Goal: Task Accomplishment & Management: Manage account settings

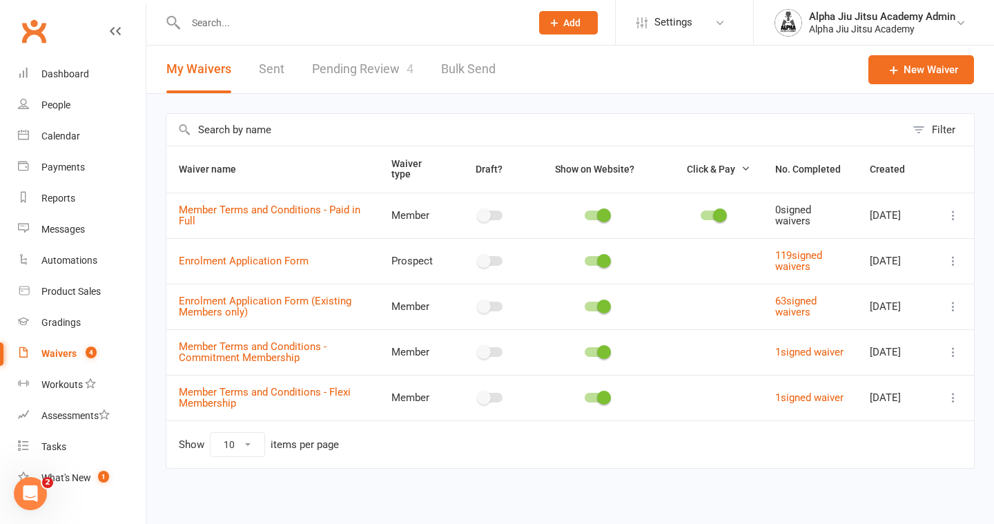
click at [387, 65] on link "Pending Review 4" at bounding box center [362, 70] width 101 height 48
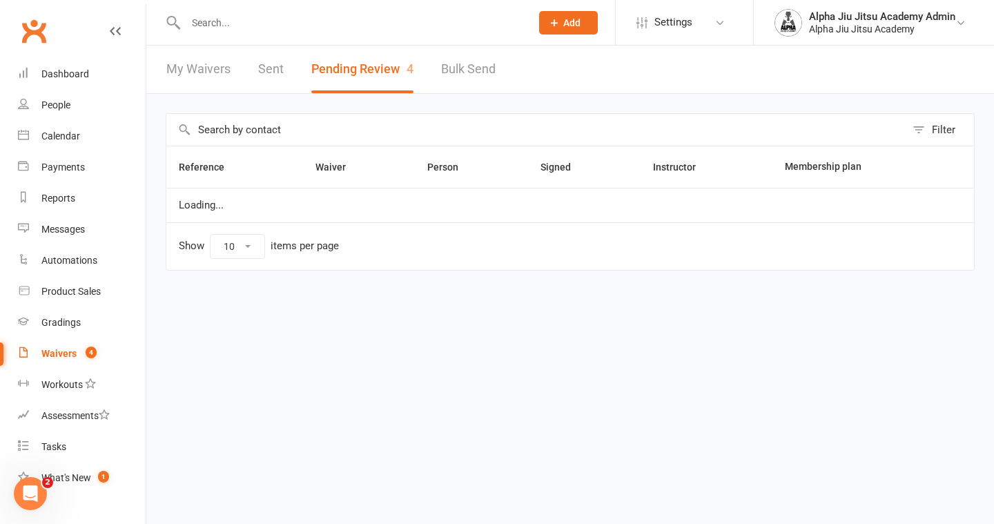
select select "50"
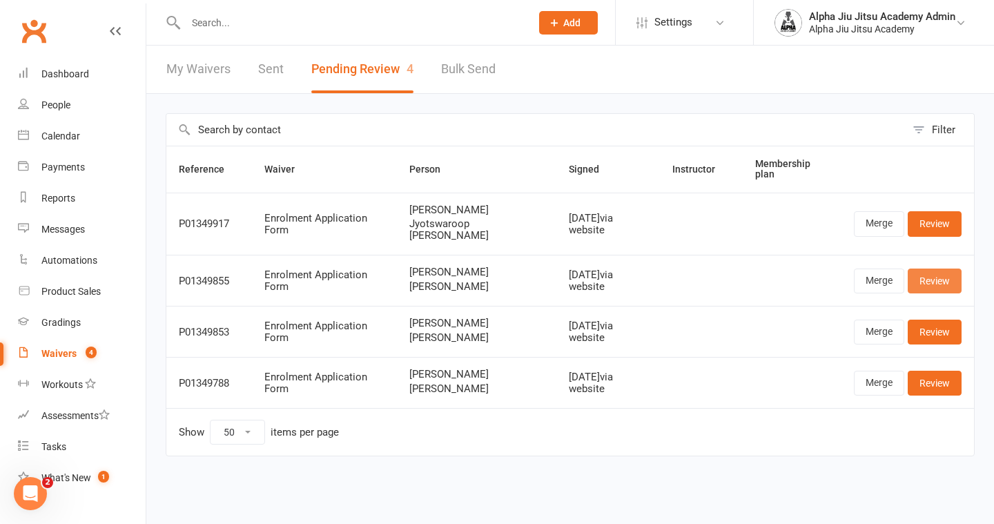
click at [943, 269] on link "Review" at bounding box center [935, 281] width 54 height 25
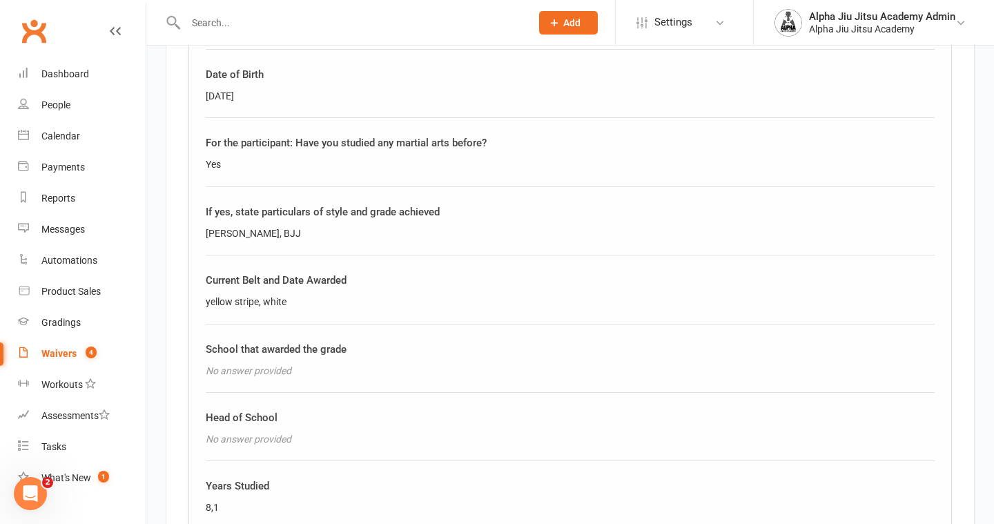
scroll to position [2904, 0]
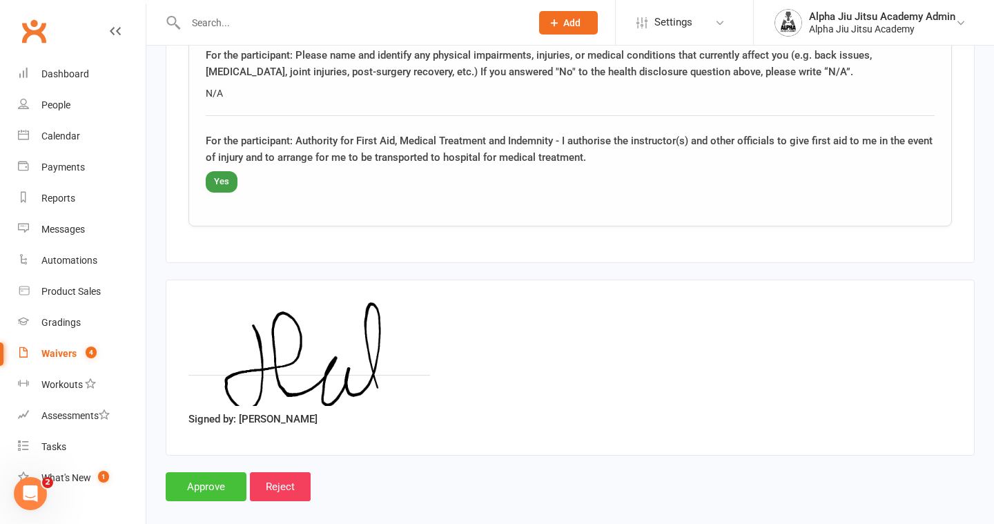
click at [208, 472] on input "Approve" at bounding box center [206, 486] width 81 height 29
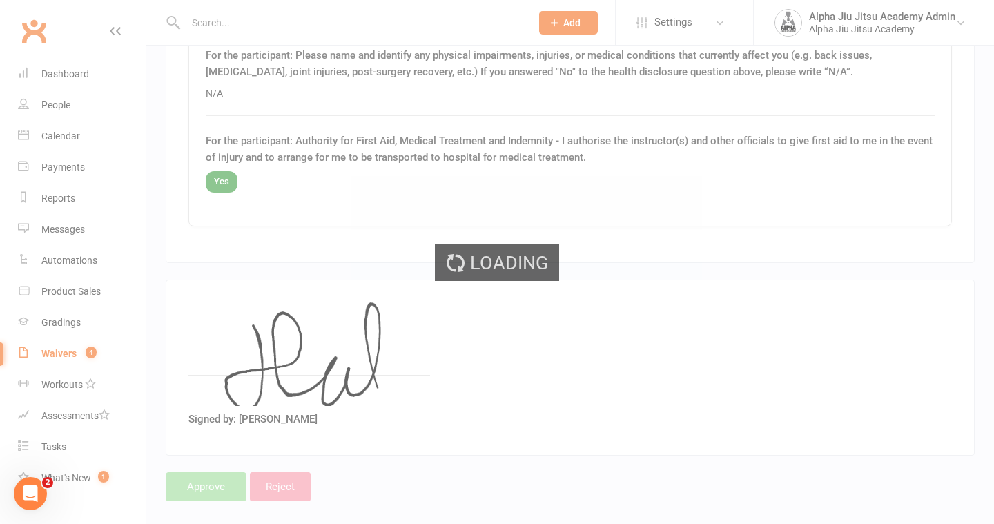
select select "50"
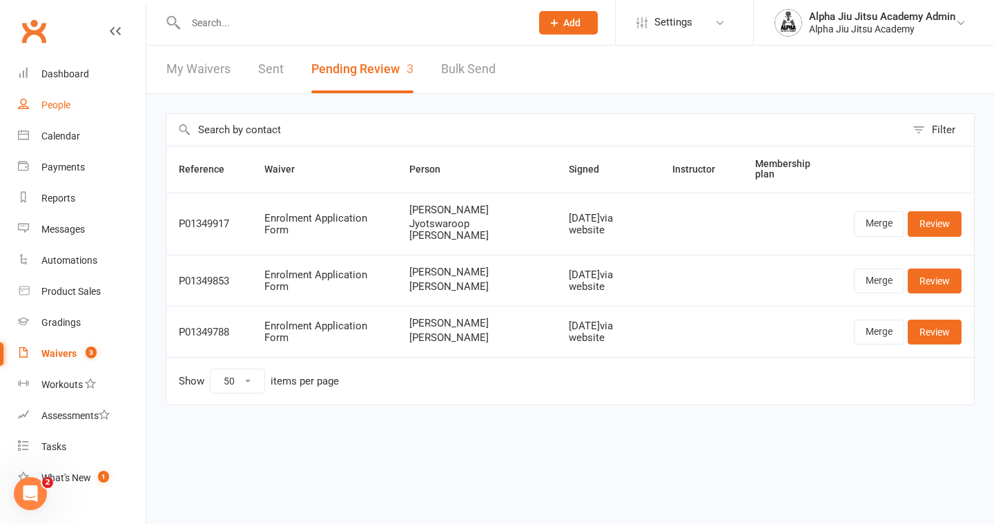
click at [62, 102] on div "People" at bounding box center [55, 104] width 29 height 11
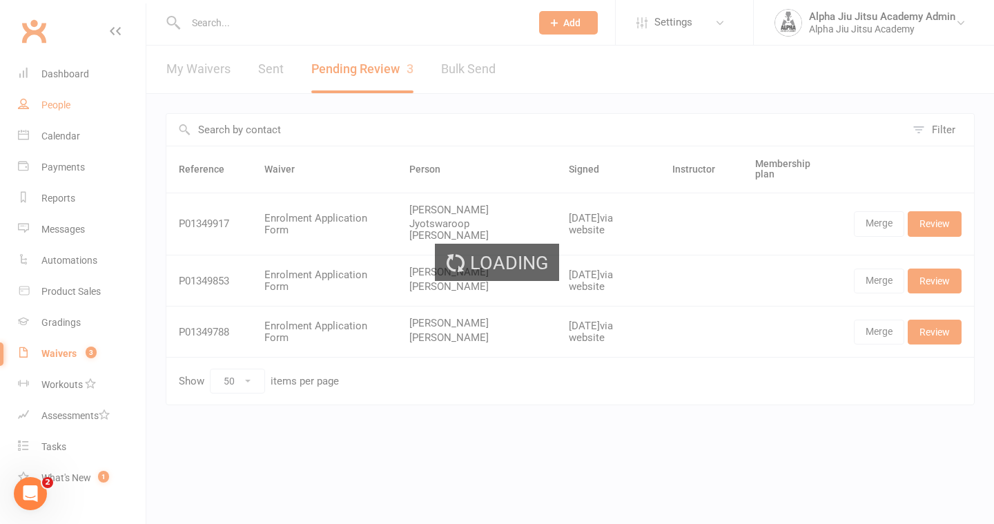
select select "100"
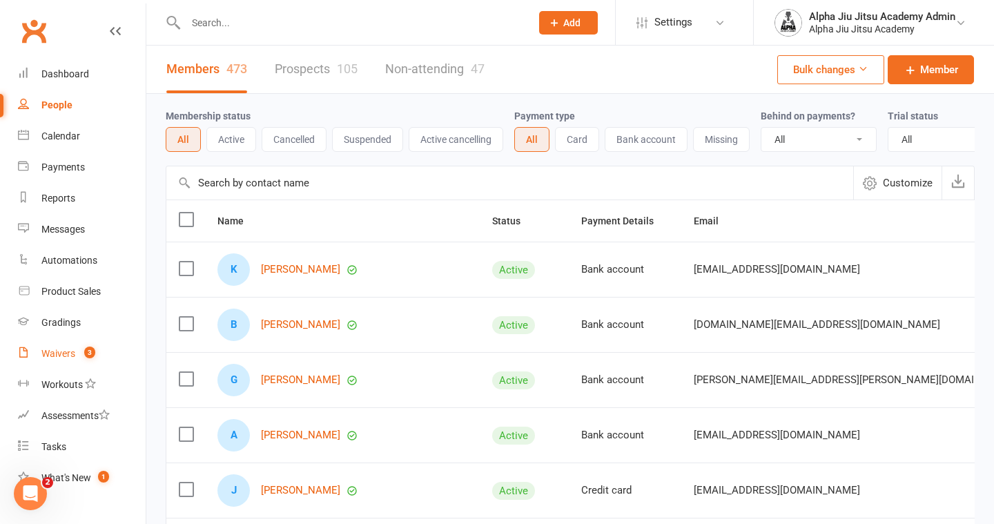
click at [58, 355] on div "Waivers" at bounding box center [58, 353] width 34 height 11
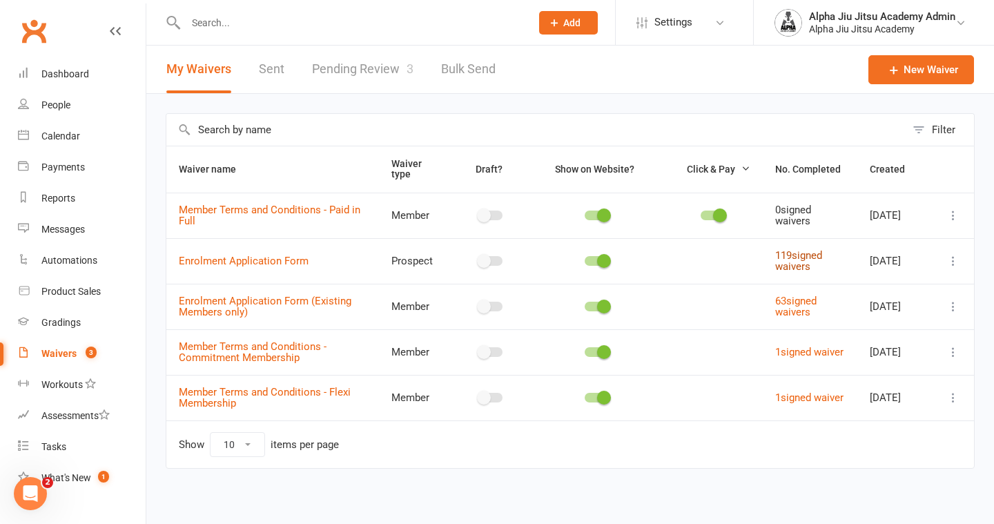
click at [784, 268] on link "119 signed waivers" at bounding box center [798, 261] width 47 height 24
select select "100"
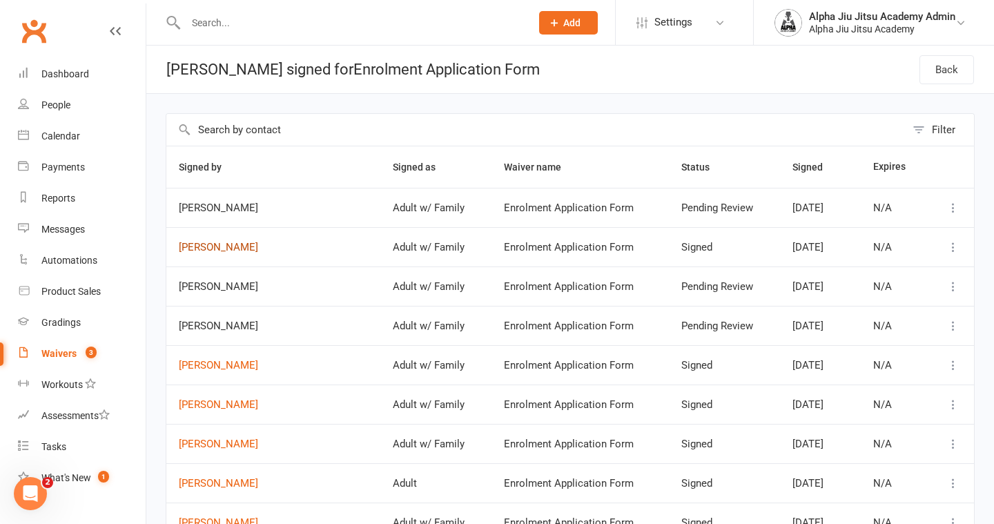
click at [208, 244] on link "[PERSON_NAME]" at bounding box center [273, 248] width 189 height 12
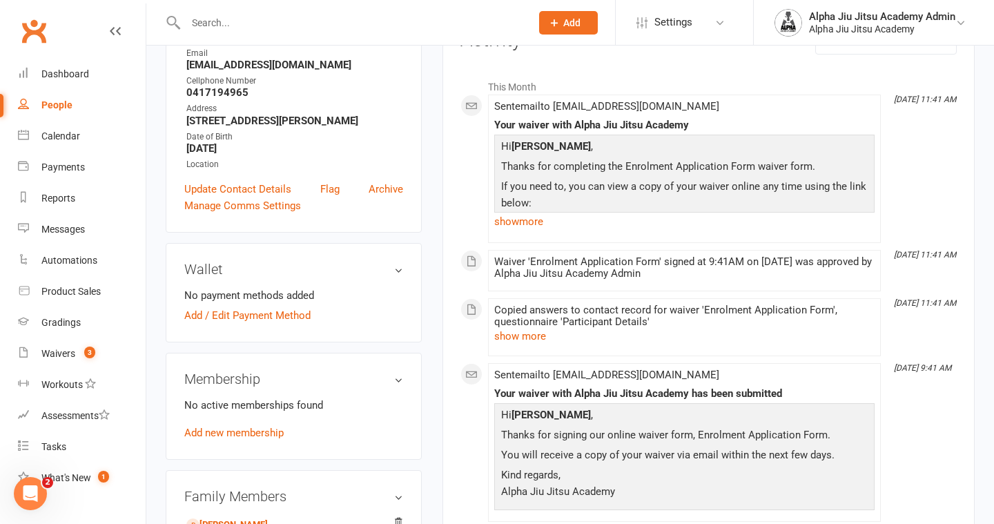
scroll to position [250, 0]
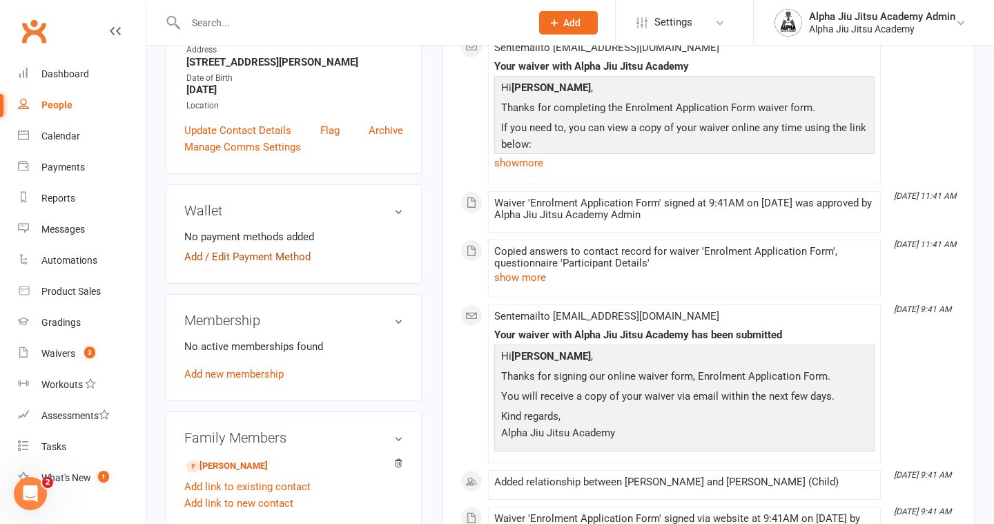
click at [273, 253] on link "Add / Edit Payment Method" at bounding box center [247, 257] width 126 height 17
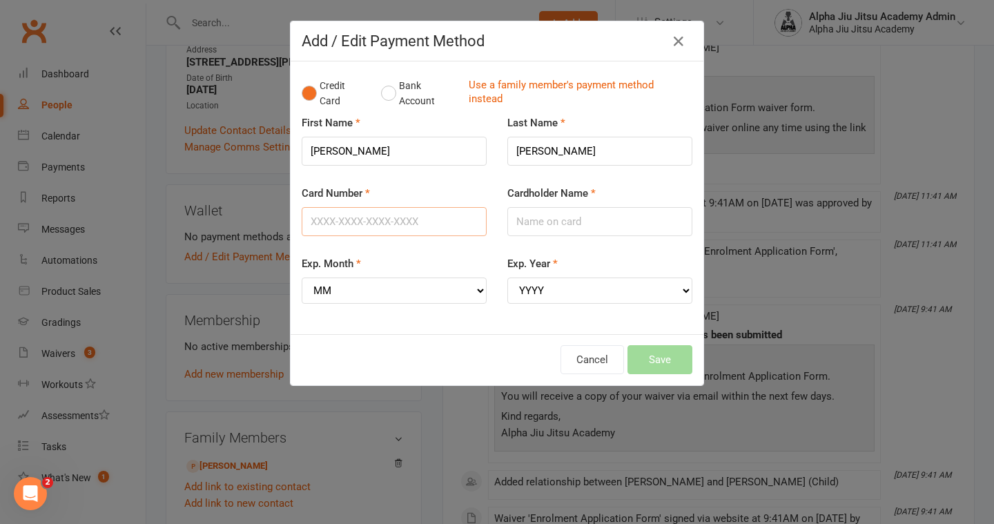
click at [356, 230] on input "Card Number" at bounding box center [394, 221] width 185 height 29
type input "[CREDIT_CARD_NUMBER]"
type input "[PERSON_NAME]"
click at [378, 291] on select "MM 01 02 03 04 05 06 07 08 09 10 11 12" at bounding box center [394, 291] width 185 height 26
select select "05"
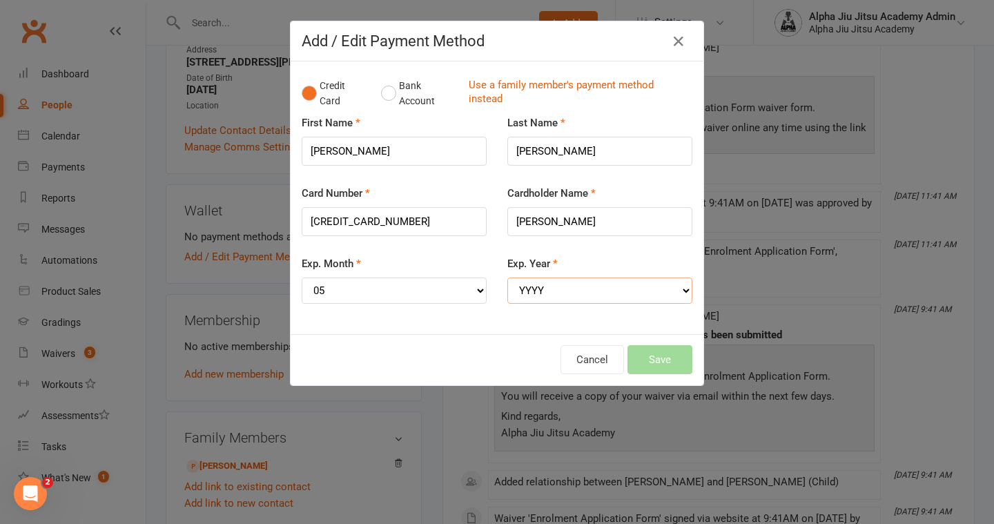
click at [552, 295] on select "YYYY 2025 2026 2027 2028 2029 2030 2031 2032 2033 2034" at bounding box center [599, 291] width 185 height 26
select select "2027"
click at [654, 359] on button "Save" at bounding box center [660, 359] width 65 height 29
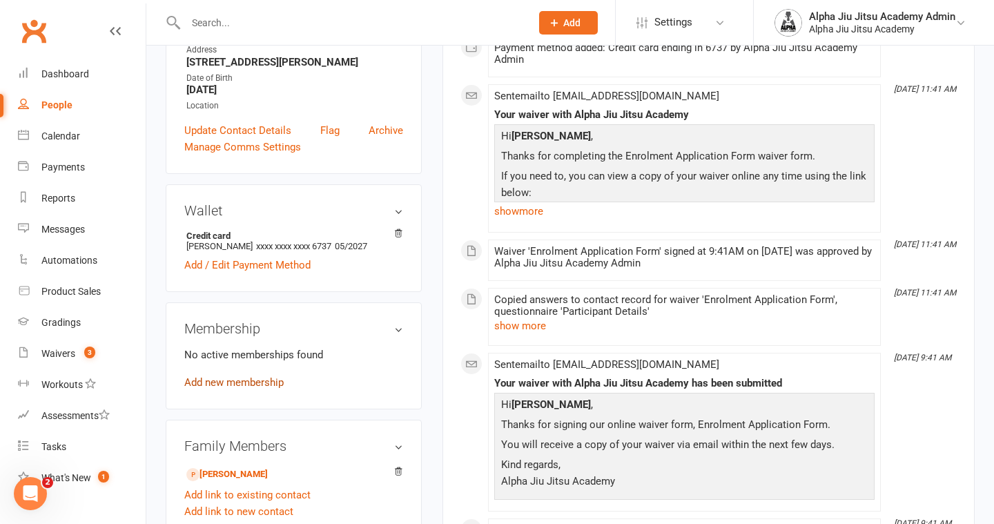
click at [244, 376] on link "Add new membership" at bounding box center [233, 382] width 99 height 12
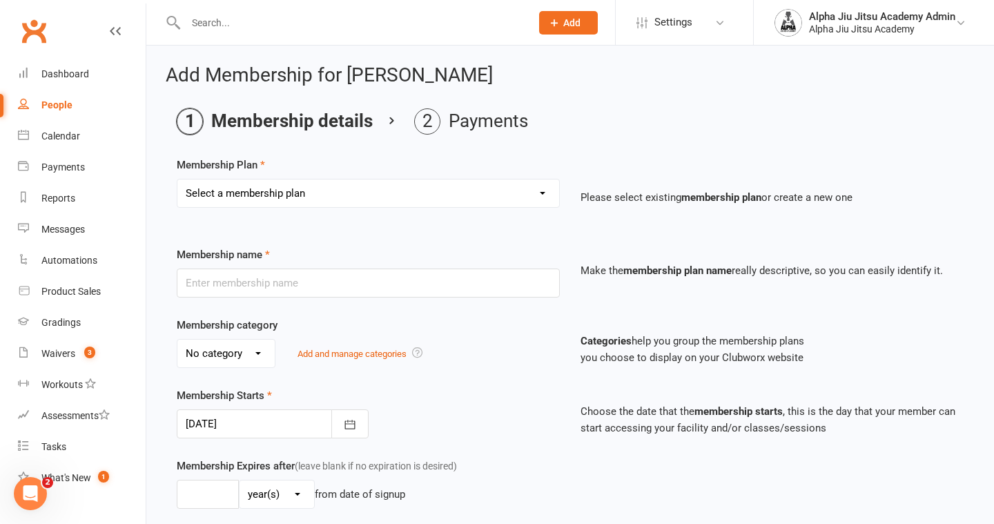
click at [384, 191] on select "Select a membership plan Create new Membership Plan 1 x per week Regular Flexi …" at bounding box center [368, 193] width 382 height 28
select select "2"
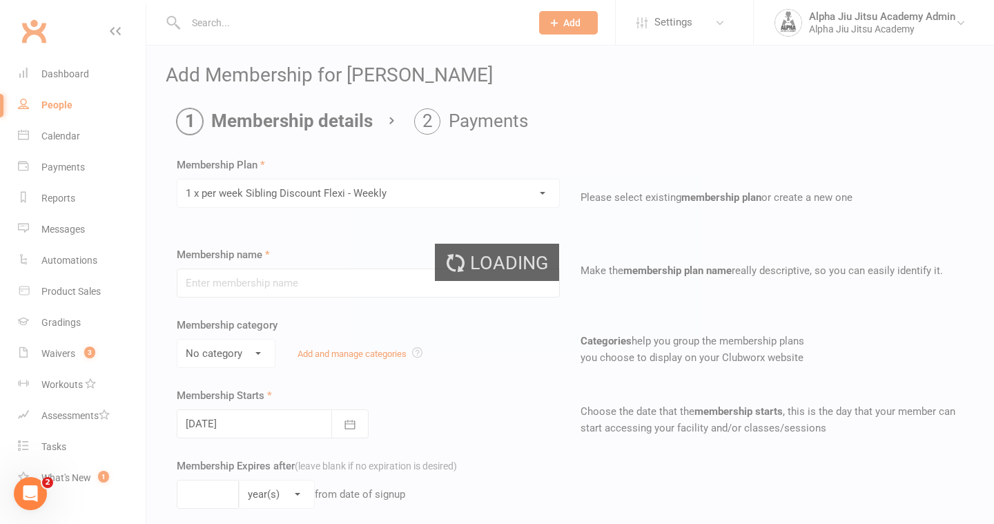
type input "1 x per week Sibling Discount Flexi - Weekly"
select select "1"
type input "0"
click at [350, 206] on select "Select a membership plan Create new Membership Plan 1 x per week Regular Flexi …" at bounding box center [368, 193] width 382 height 28
select select "?"
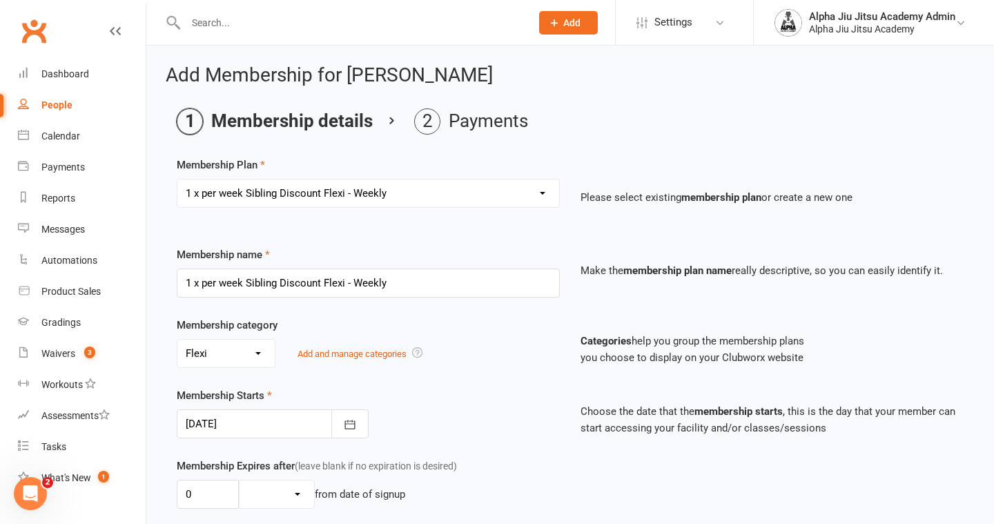
select select "1"
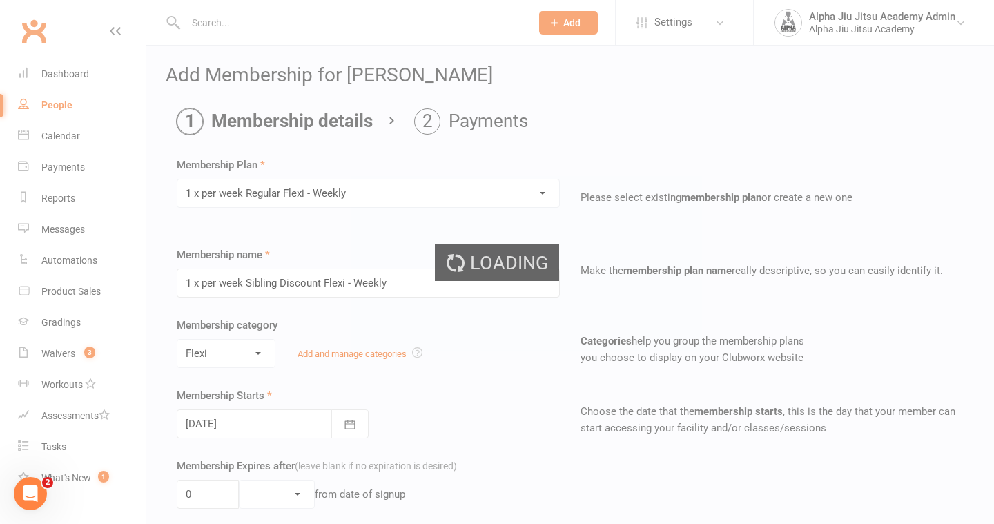
type input "1 x per week Regular Flexi - Weekly"
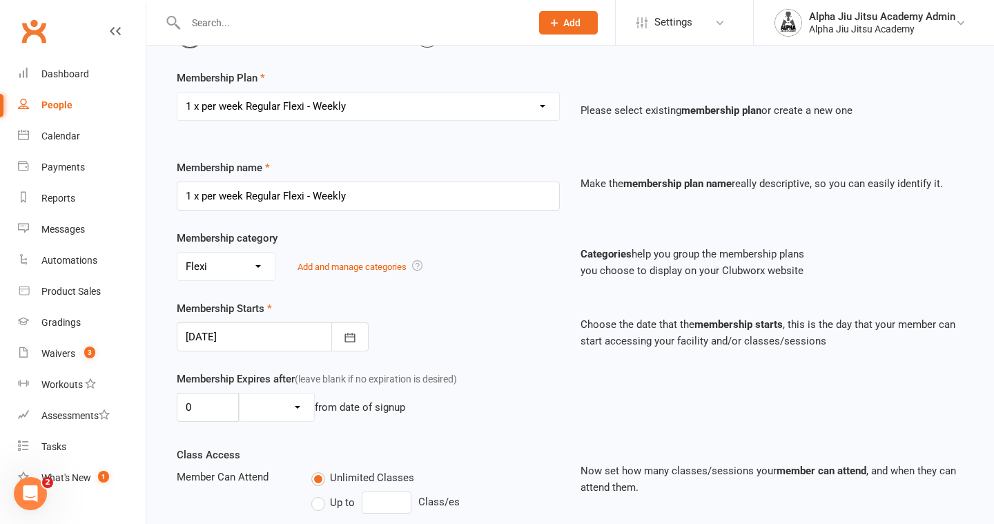
scroll to position [150, 0]
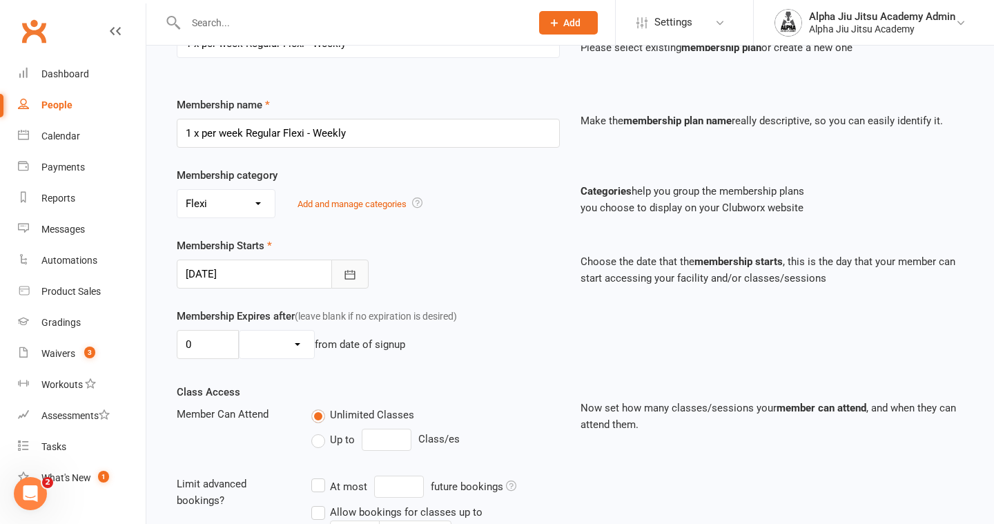
click at [349, 275] on icon "button" at bounding box center [350, 275] width 14 height 14
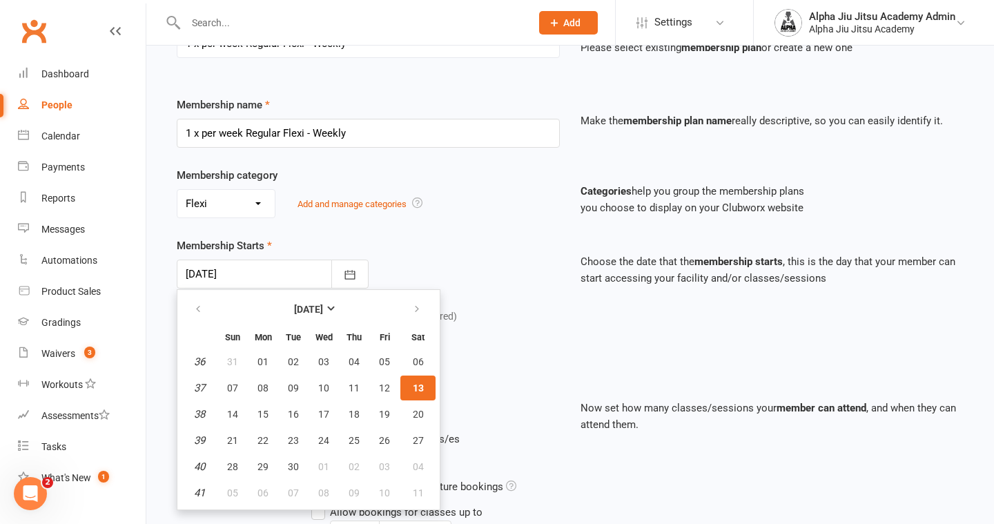
click at [418, 389] on span "13" at bounding box center [418, 387] width 11 height 11
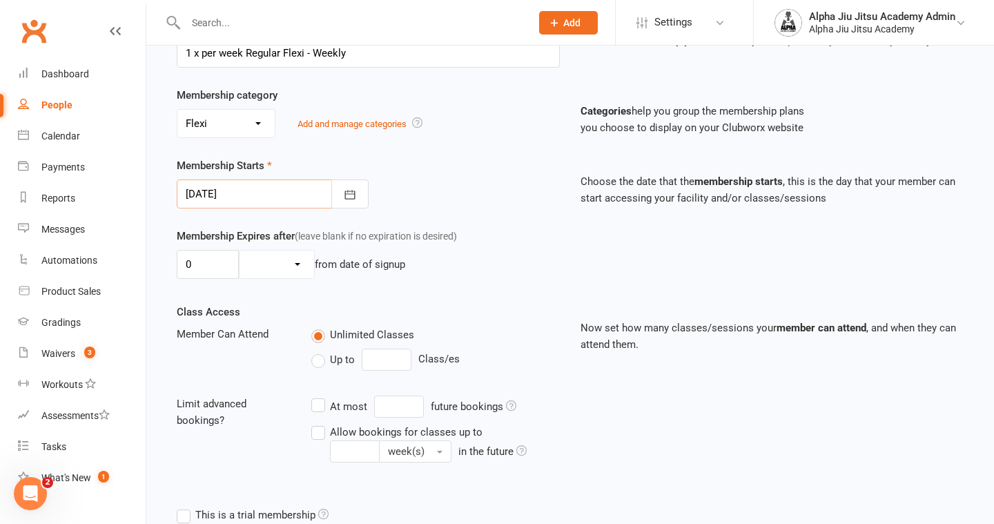
scroll to position [241, 0]
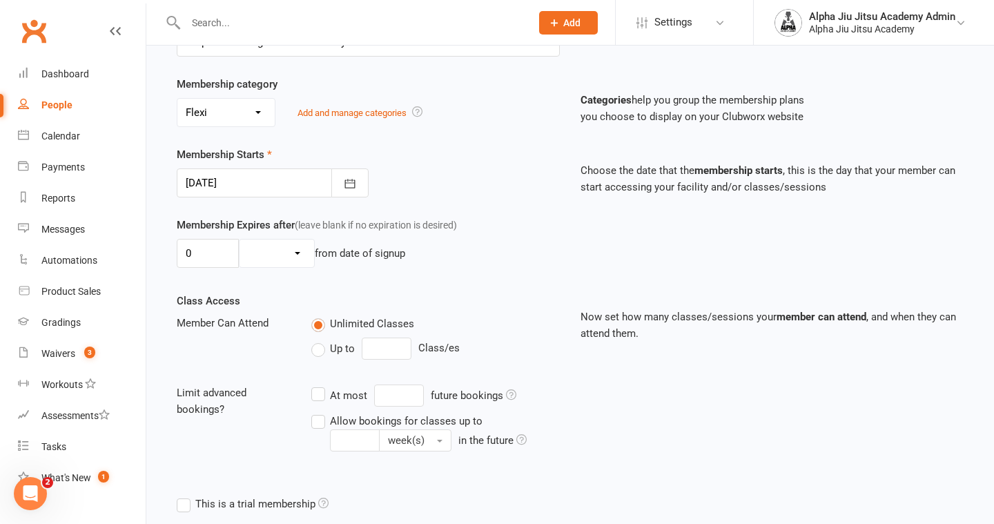
click at [322, 352] on label "Up to" at bounding box center [332, 348] width 43 height 17
click at [320, 340] on input "Up to" at bounding box center [315, 340] width 9 height 0
type input "0"
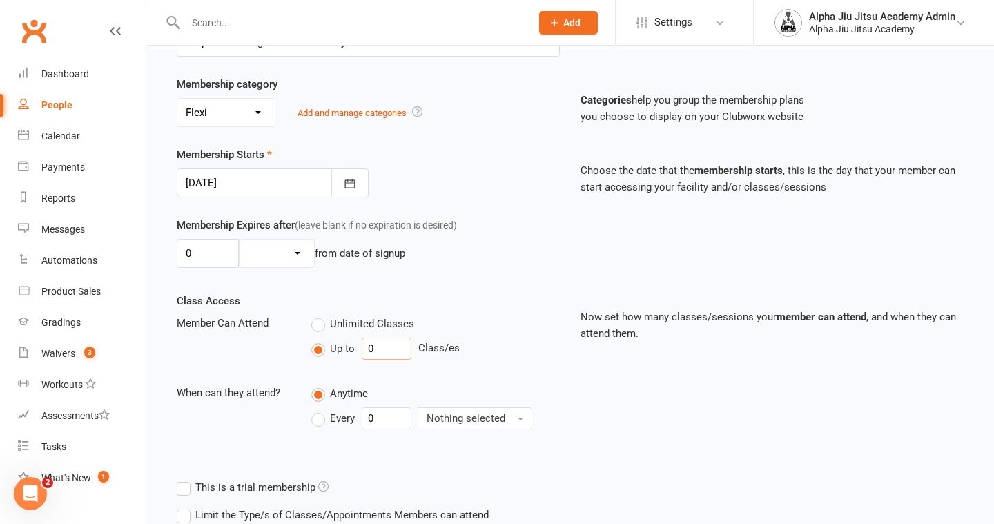
click at [371, 347] on input "0" at bounding box center [387, 349] width 50 height 22
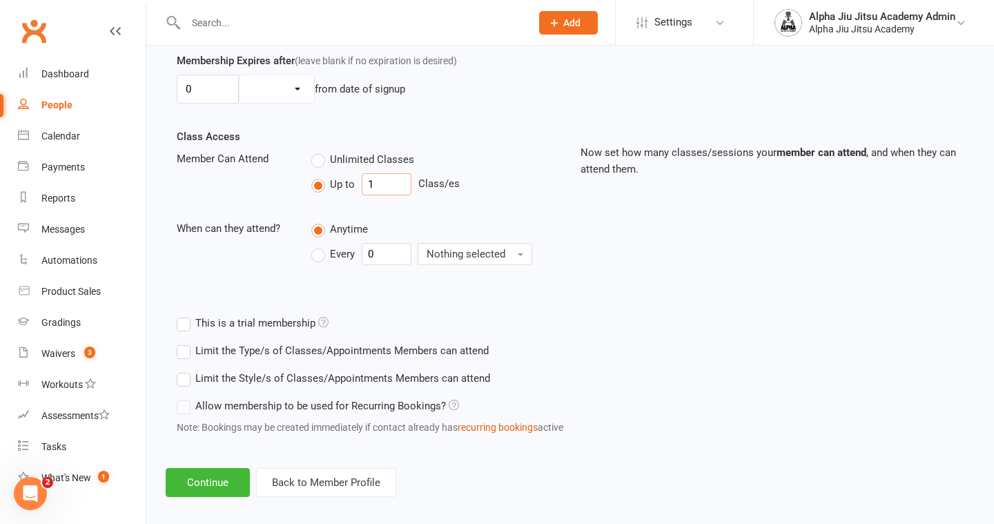
scroll to position [418, 0]
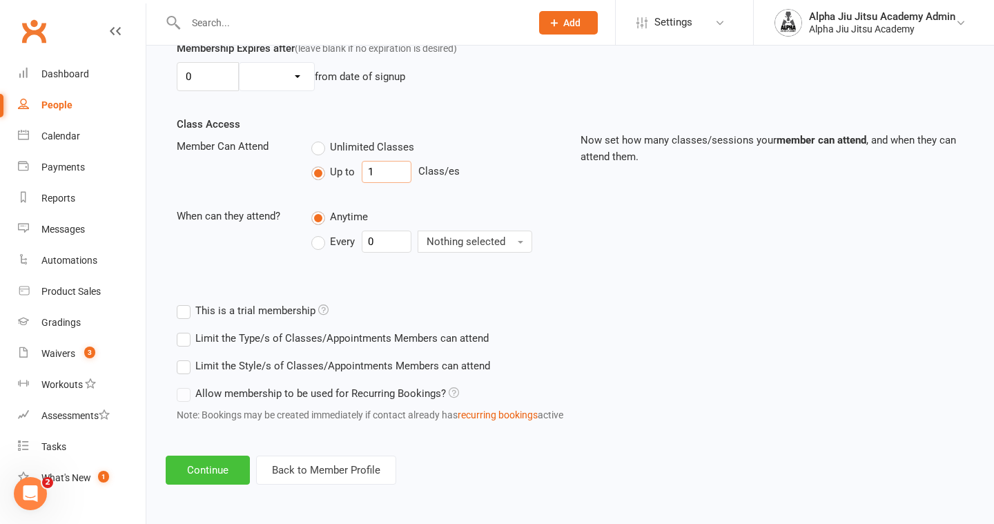
type input "1"
click at [209, 467] on button "Continue" at bounding box center [208, 470] width 84 height 29
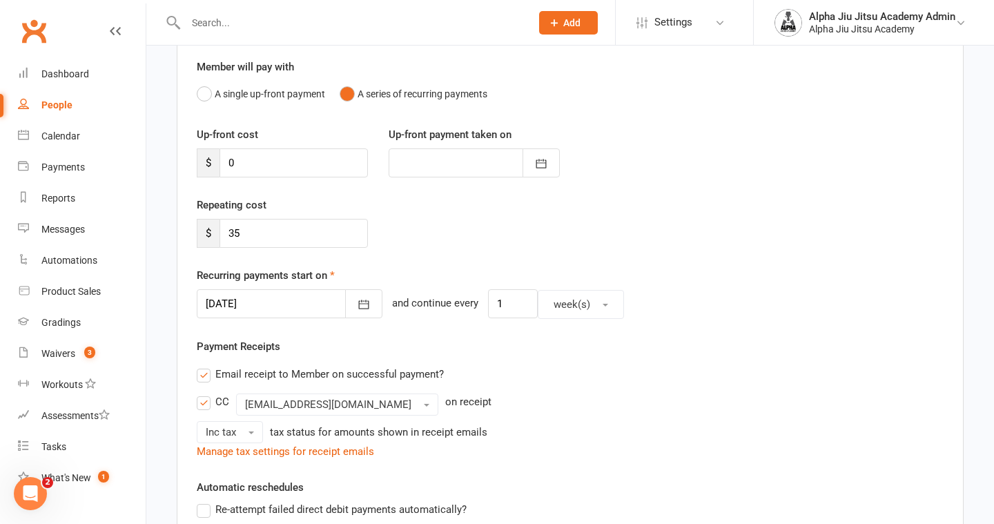
scroll to position [137, 0]
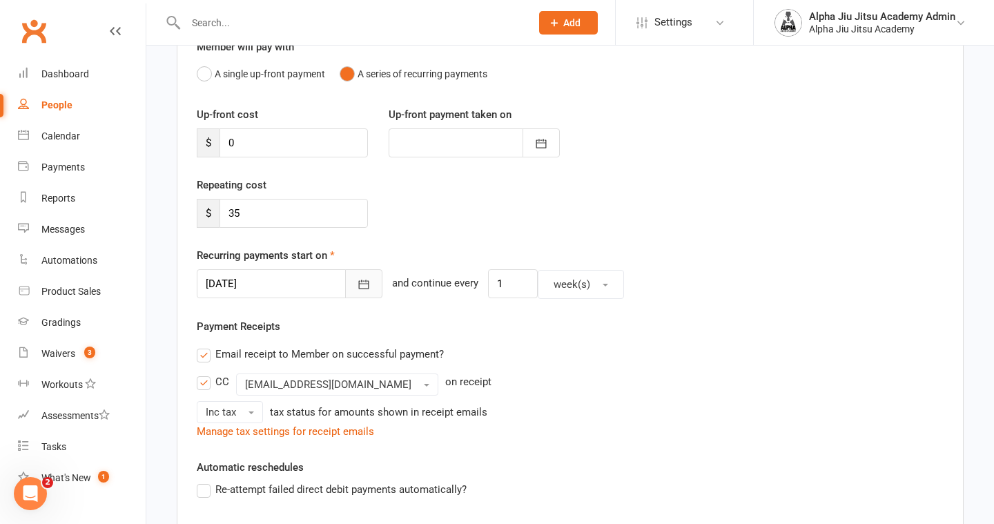
click at [357, 279] on icon "button" at bounding box center [364, 285] width 14 height 14
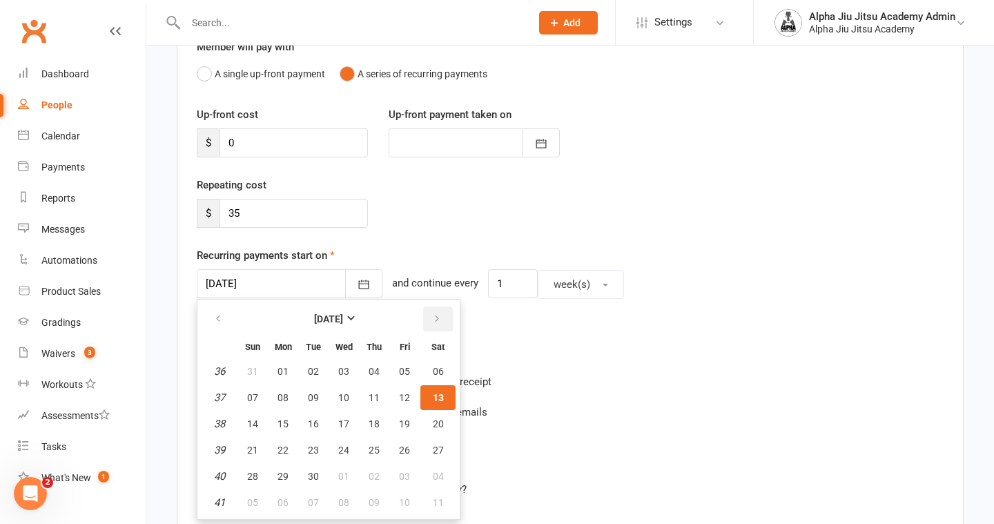
click at [433, 316] on icon "button" at bounding box center [437, 318] width 10 height 11
click at [402, 424] on span "17" at bounding box center [404, 423] width 11 height 11
type input "[DATE]"
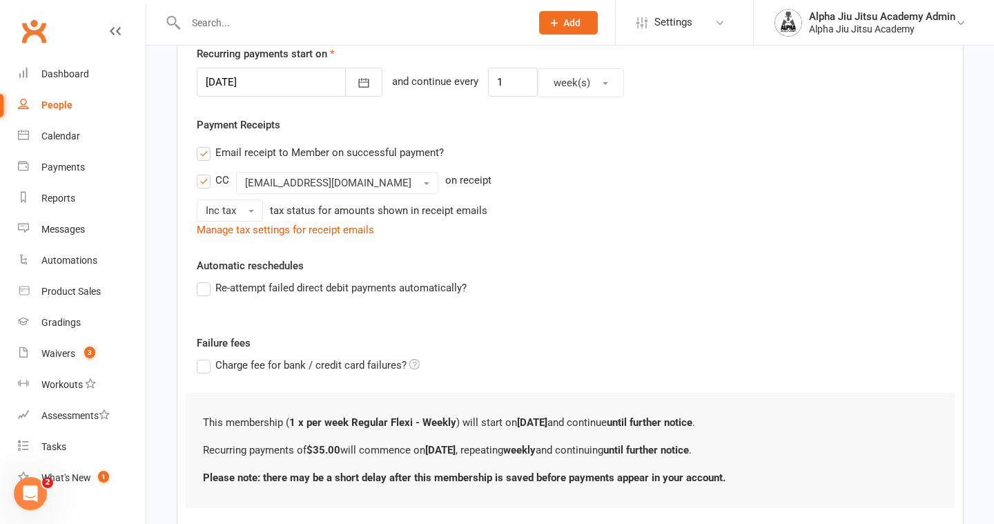
click at [204, 291] on label "Re-attempt failed direct debit payments automatically?" at bounding box center [332, 288] width 270 height 17
click at [204, 280] on input "Re-attempt failed direct debit payments automatically?" at bounding box center [201, 280] width 9 height 0
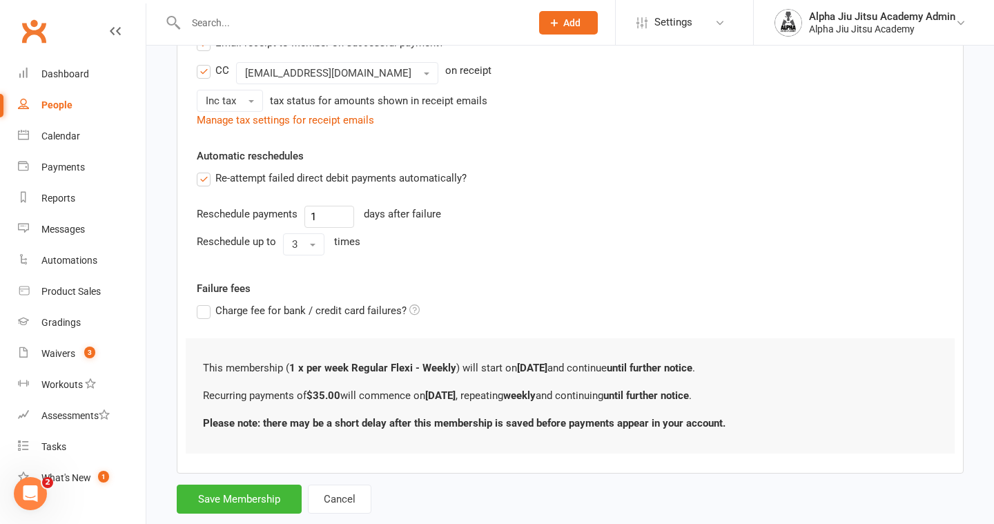
scroll to position [480, 0]
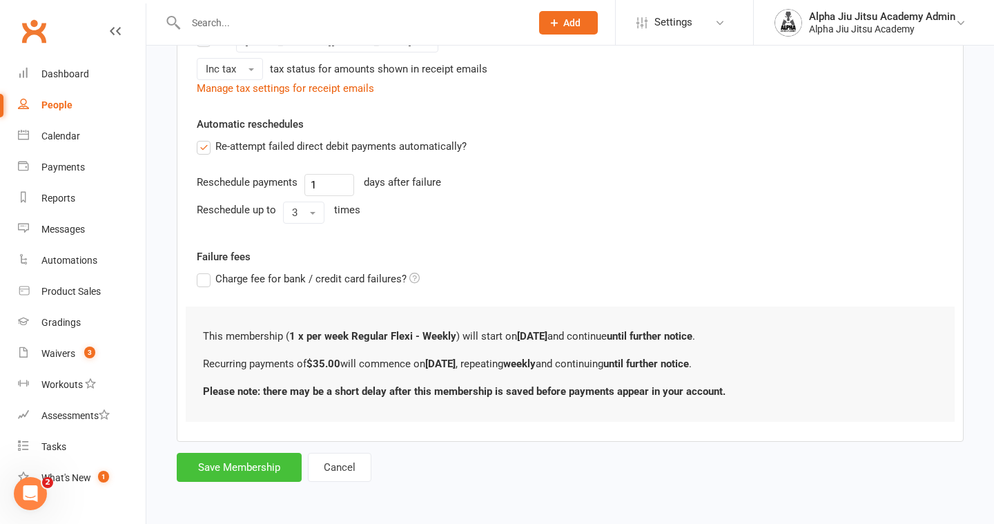
click at [228, 461] on button "Save Membership" at bounding box center [239, 467] width 125 height 29
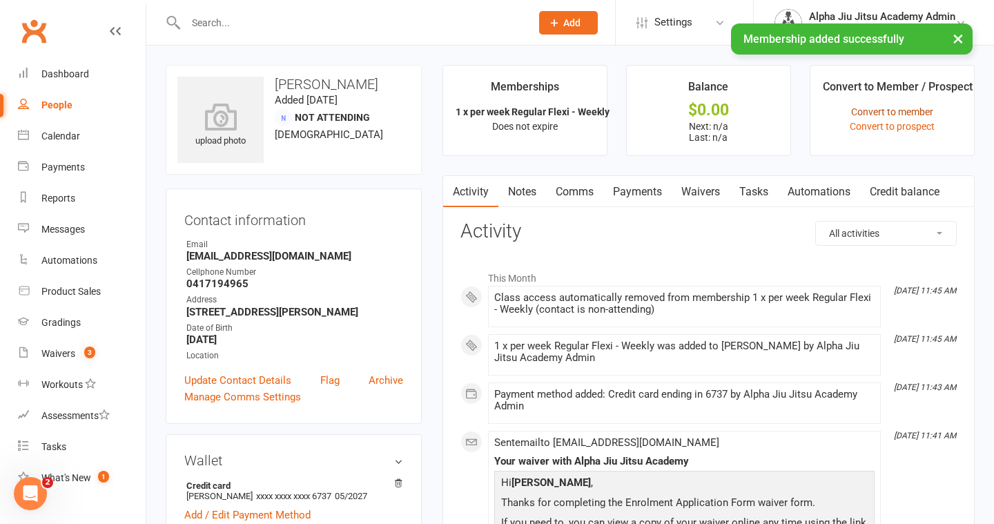
click at [876, 111] on link "Convert to member" at bounding box center [892, 111] width 82 height 11
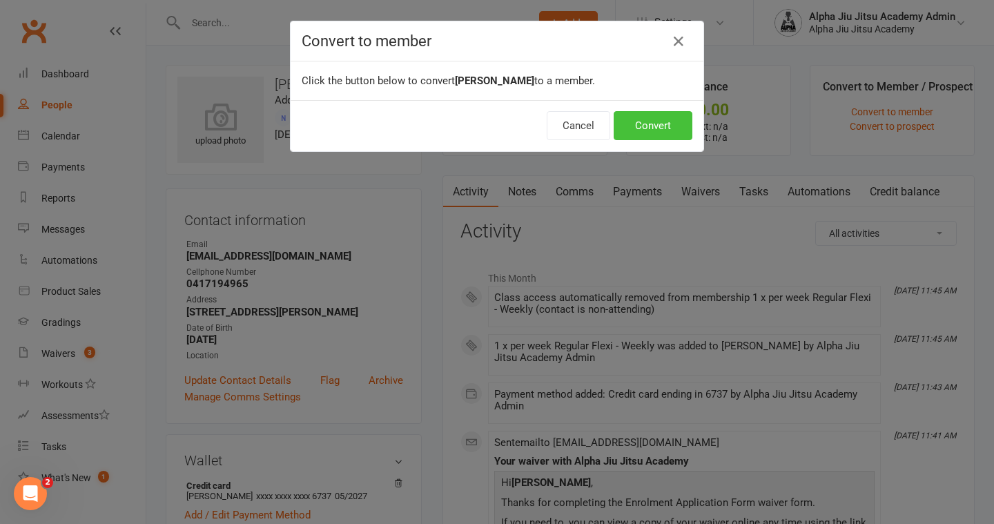
click at [667, 119] on button "Convert" at bounding box center [653, 125] width 79 height 29
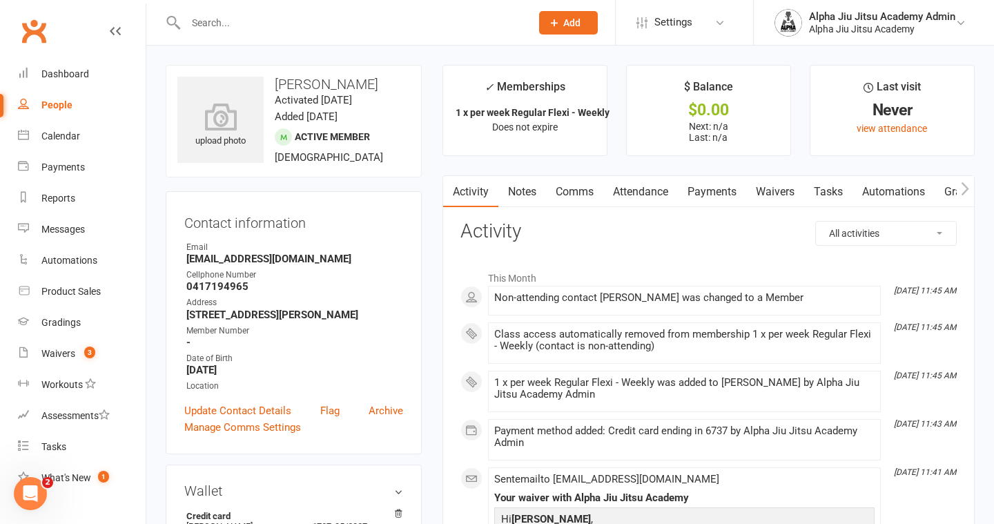
click at [64, 104] on div "People" at bounding box center [56, 104] width 31 height 11
select select "100"
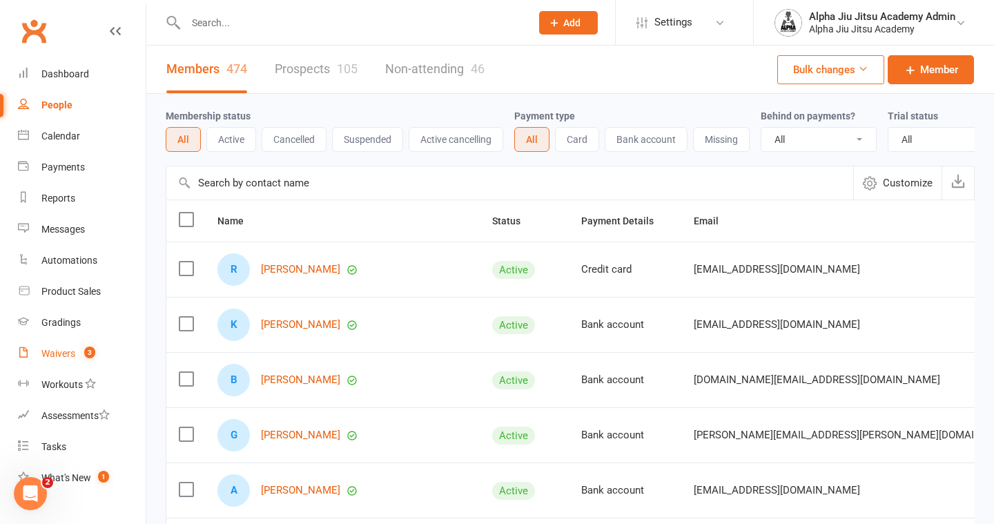
click at [59, 351] on div "Waivers" at bounding box center [58, 353] width 34 height 11
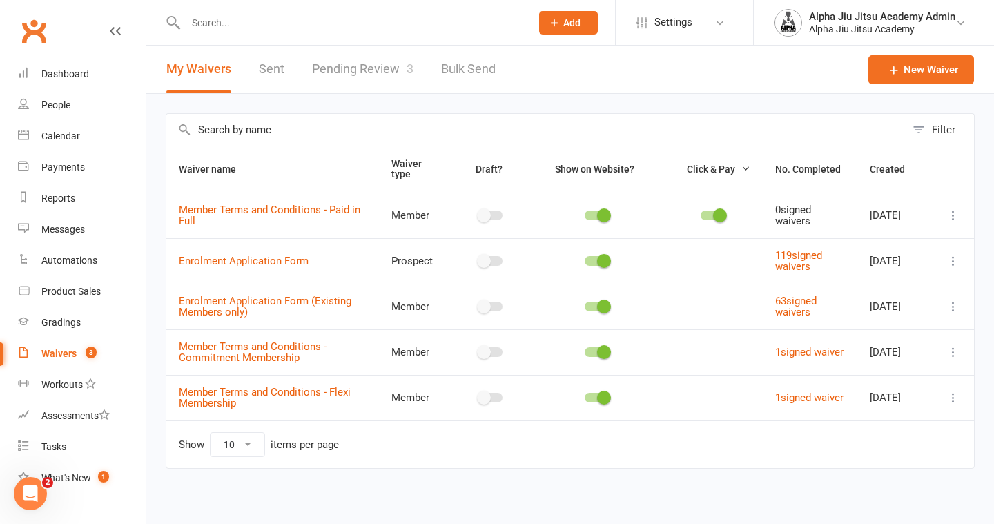
click at [366, 70] on link "Pending Review 3" at bounding box center [362, 70] width 101 height 48
select select "50"
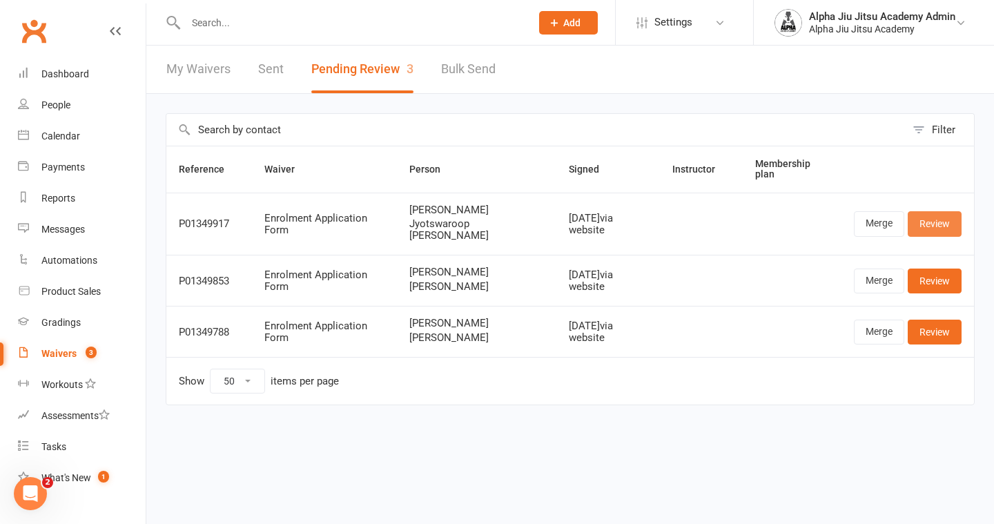
click at [952, 215] on link "Review" at bounding box center [935, 223] width 54 height 25
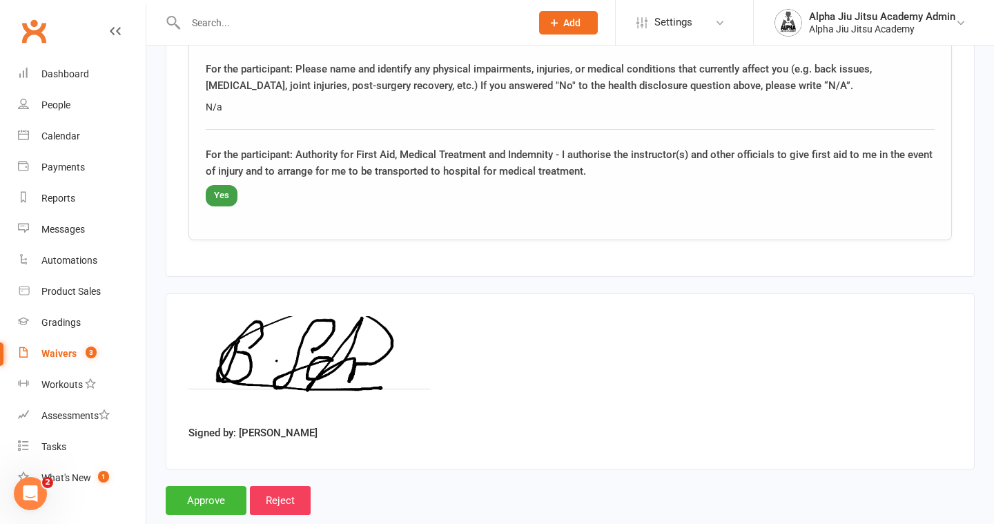
scroll to position [2904, 0]
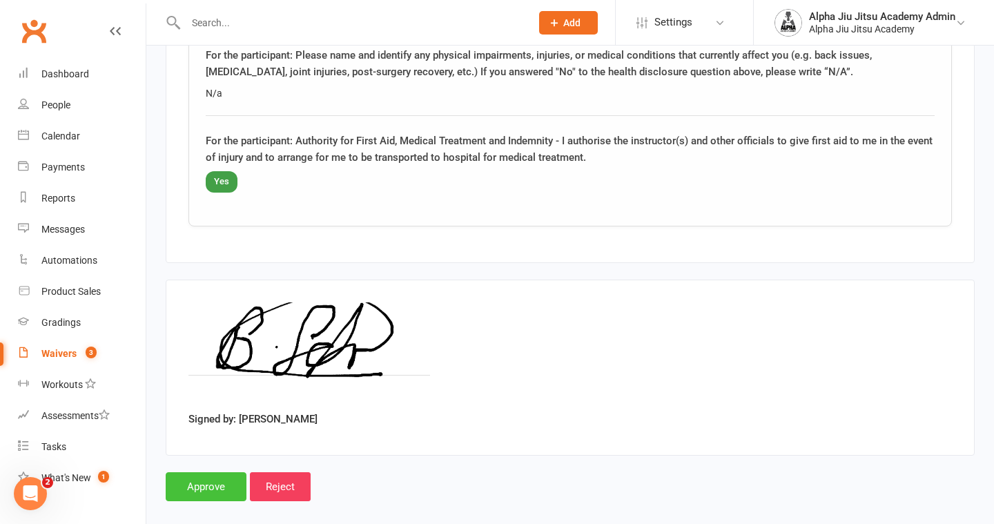
click at [197, 472] on input "Approve" at bounding box center [206, 486] width 81 height 29
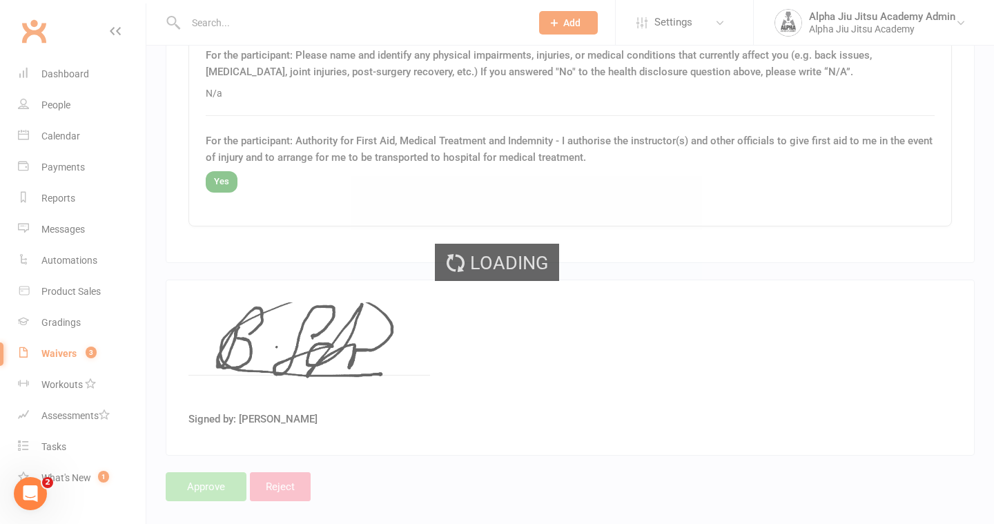
select select "50"
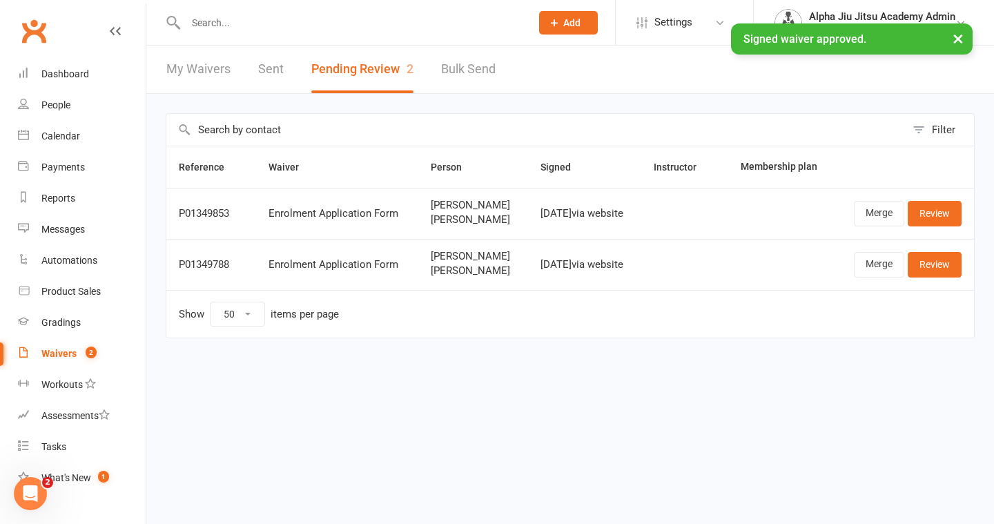
click at [192, 72] on link "My Waivers" at bounding box center [198, 70] width 64 height 48
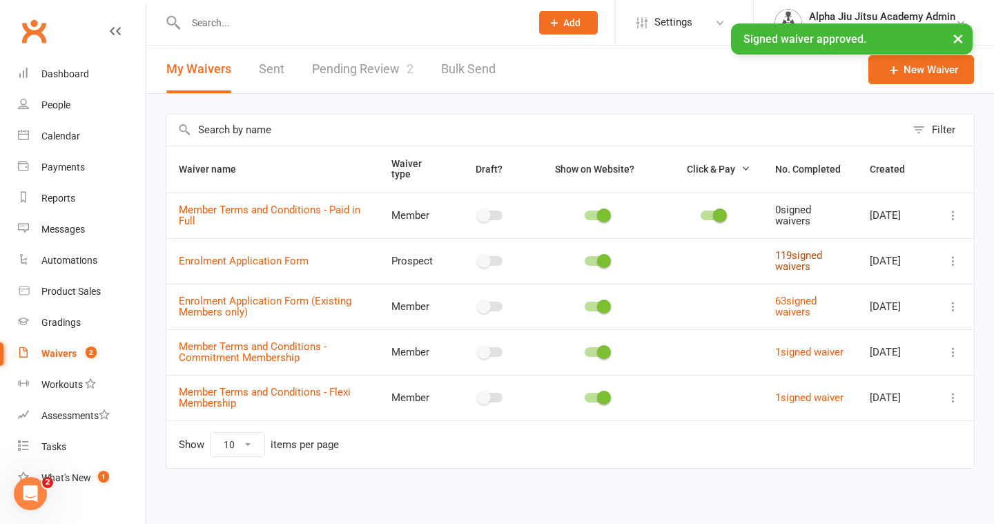
click at [798, 264] on link "119 signed waivers" at bounding box center [798, 261] width 47 height 24
select select "100"
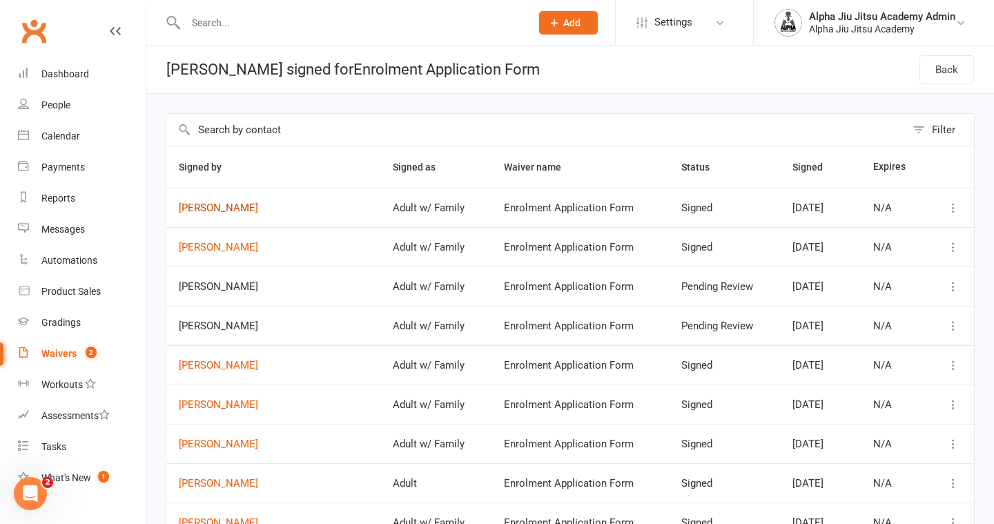
click at [233, 207] on link "[PERSON_NAME]" at bounding box center [273, 208] width 189 height 12
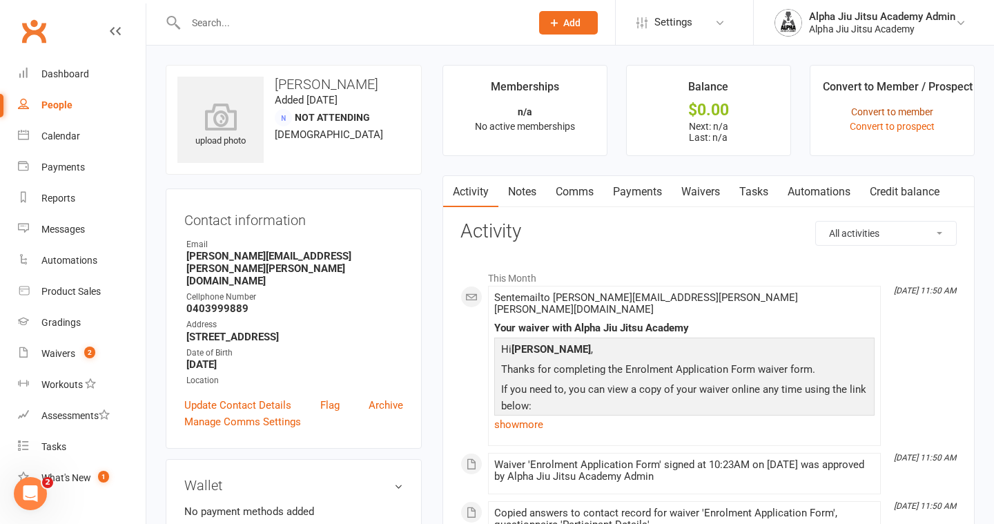
click at [911, 112] on link "Convert to member" at bounding box center [892, 111] width 82 height 11
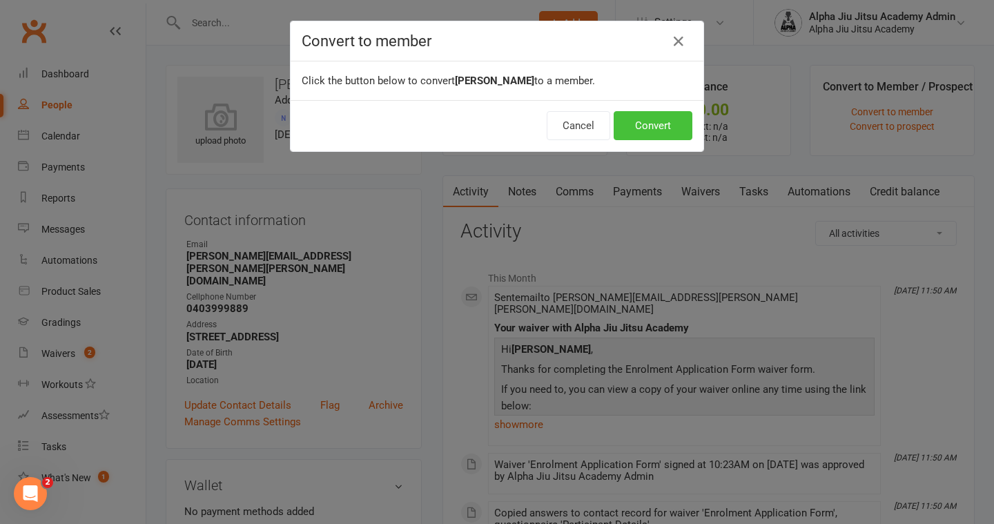
click at [658, 135] on button "Convert" at bounding box center [653, 125] width 79 height 29
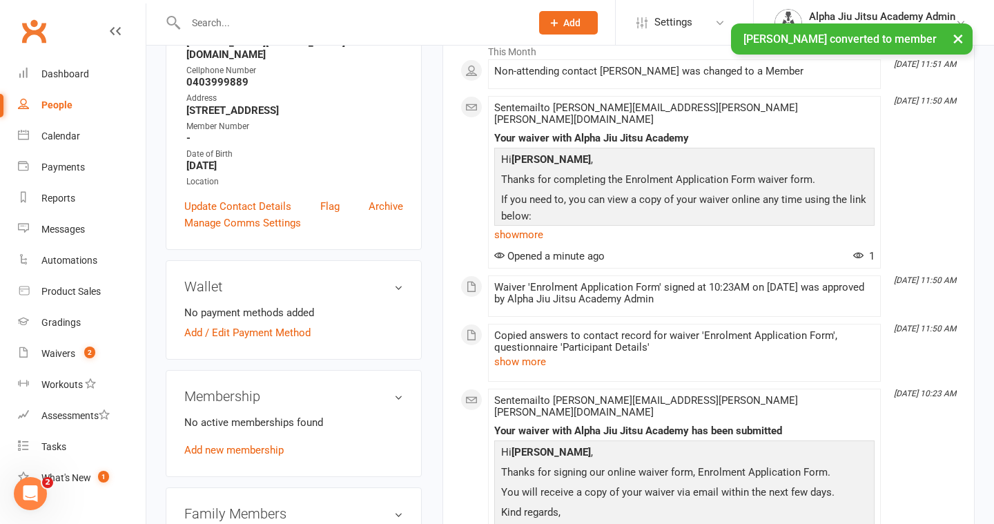
scroll to position [266, 0]
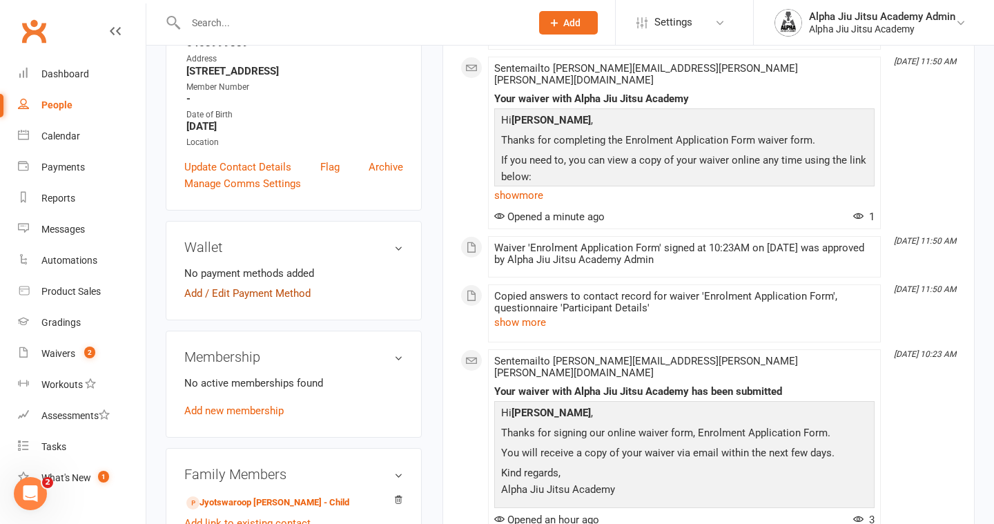
click at [286, 285] on link "Add / Edit Payment Method" at bounding box center [247, 293] width 126 height 17
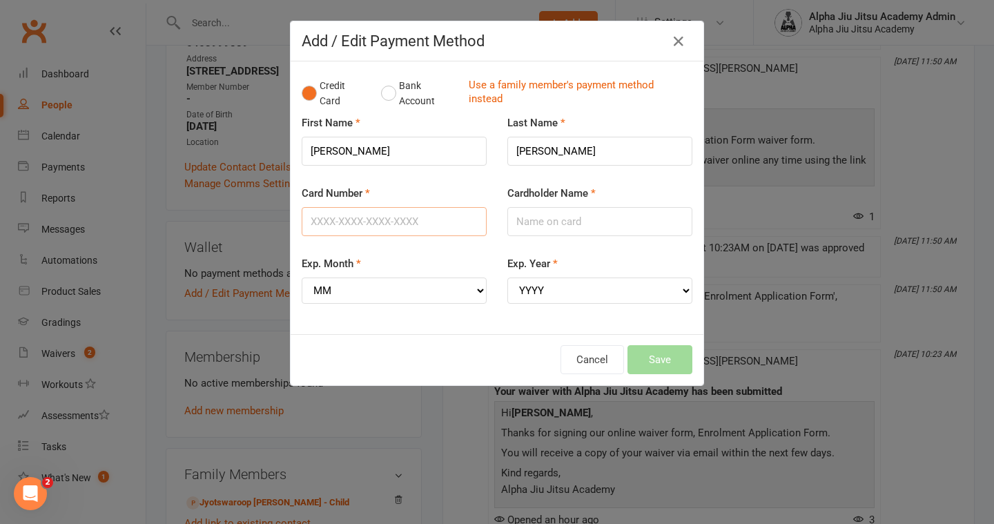
click at [373, 212] on input "Card Number" at bounding box center [394, 221] width 185 height 29
type input "[CREDIT_CARD_NUMBER]"
click at [577, 220] on input "Cardholder Name" at bounding box center [599, 221] width 185 height 29
type input "B"
type input "[PERSON_NAME]"
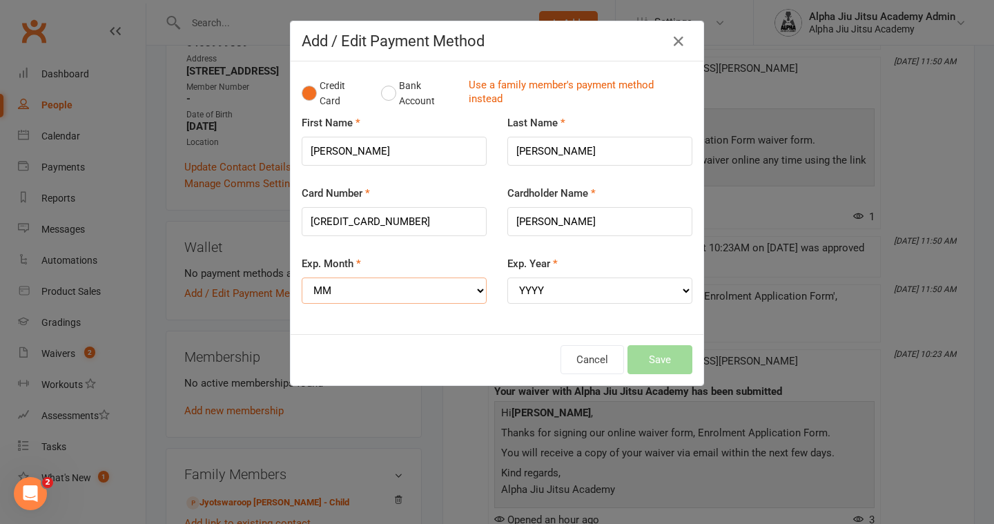
click at [447, 295] on select "MM 01 02 03 04 05 06 07 08 09 10 11 12" at bounding box center [394, 291] width 185 height 26
select select "12"
click at [552, 282] on select "YYYY 2025 2026 2027 2028 2029 2030 2031 2032 2033 2034" at bounding box center [599, 291] width 185 height 26
select select "2027"
click at [674, 368] on button "Save" at bounding box center [660, 359] width 65 height 29
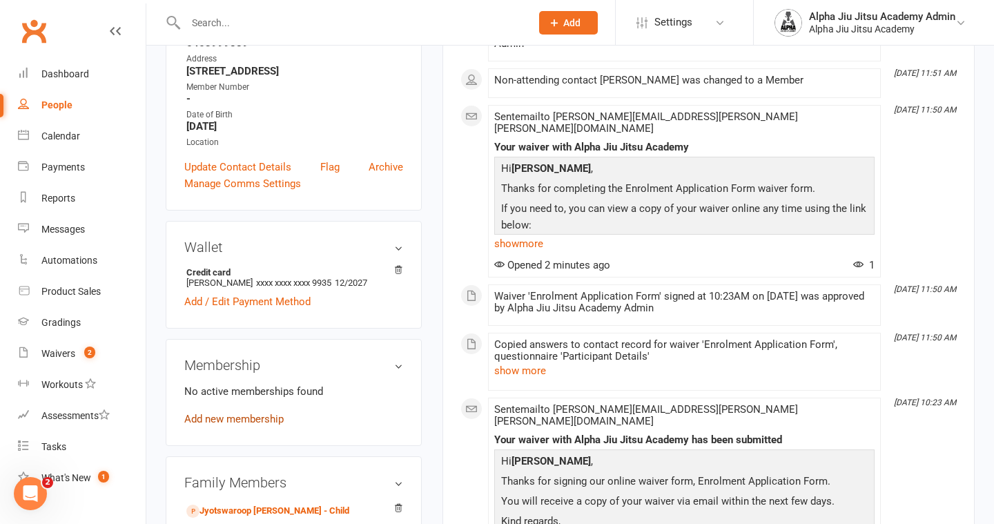
click at [219, 413] on link "Add new membership" at bounding box center [233, 419] width 99 height 12
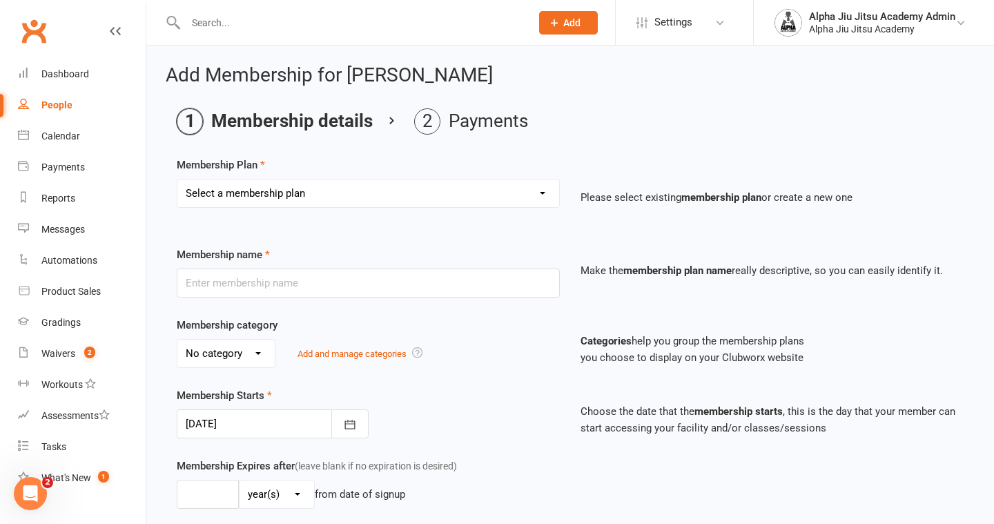
click at [290, 186] on select "Select a membership plan Create new Membership Plan 1 x per week Regular Flexi …" at bounding box center [368, 193] width 382 height 28
select select "1"
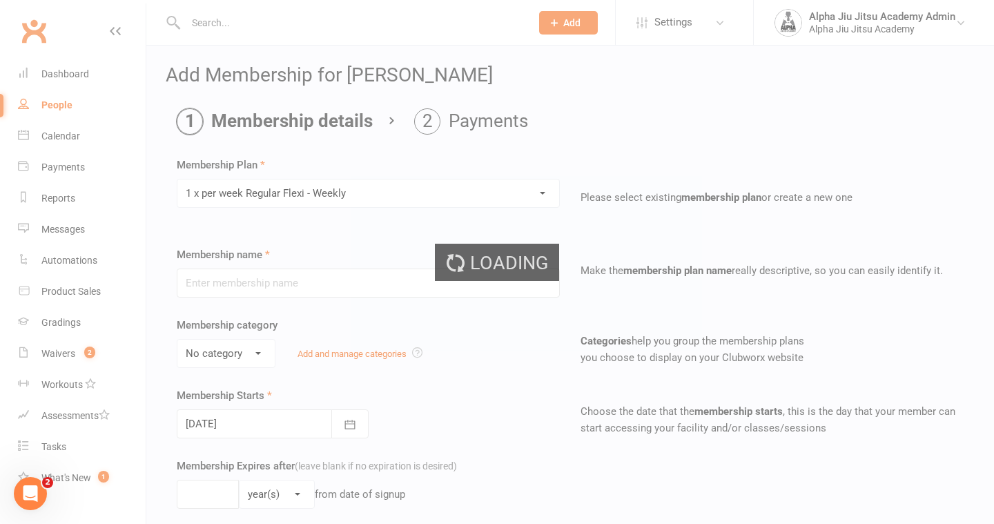
type input "1 x per week Regular Flexi - Weekly"
select select "1"
type input "0"
select select "?"
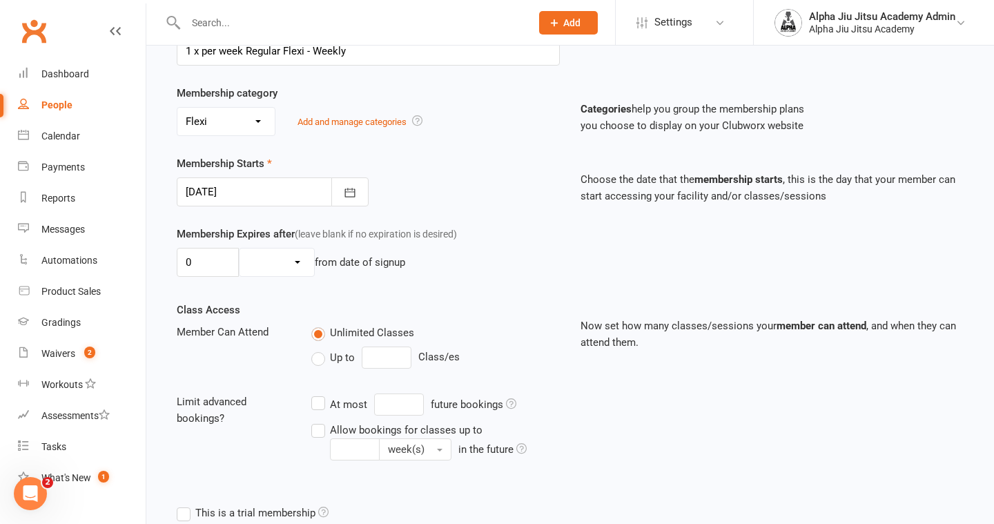
scroll to position [236, 0]
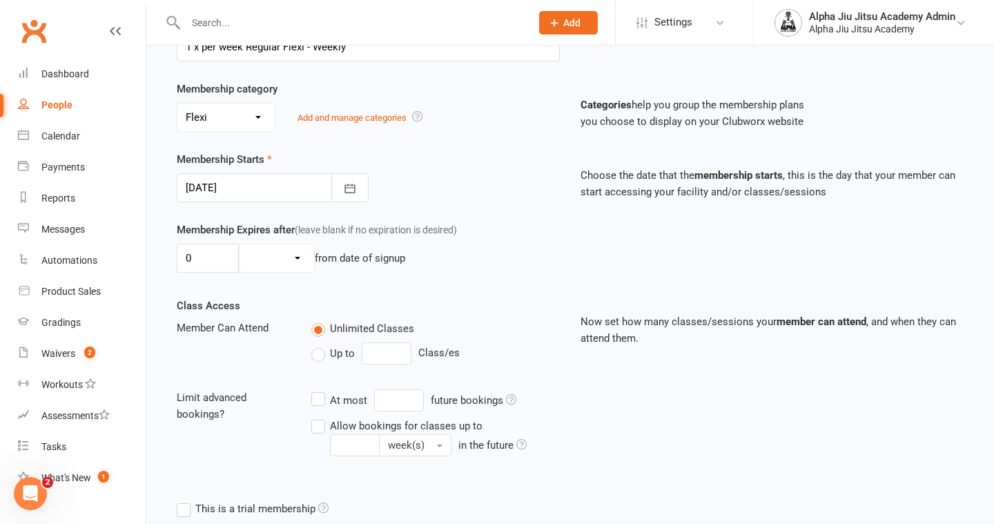
click at [317, 351] on label "Up to" at bounding box center [332, 353] width 43 height 17
click at [317, 345] on input "Up to" at bounding box center [315, 345] width 9 height 0
type input "0"
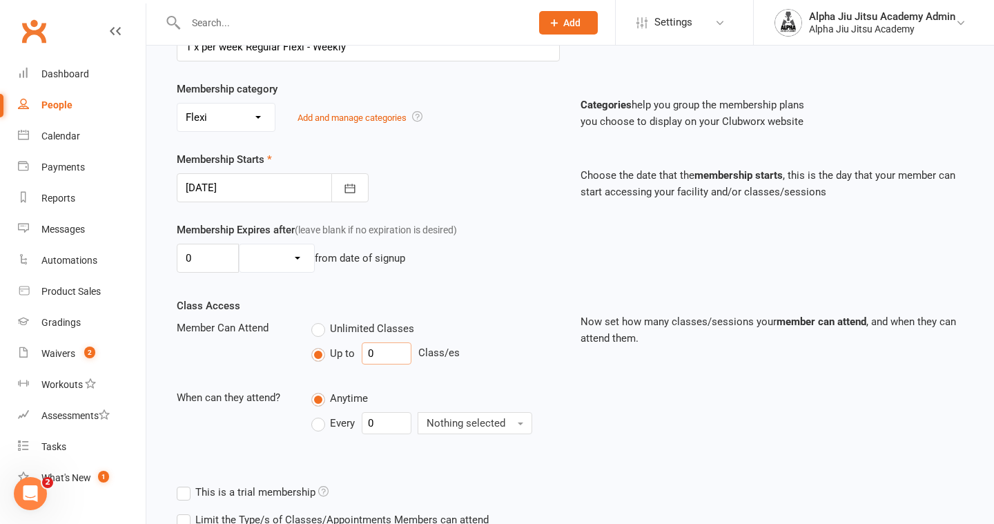
click at [393, 356] on input "0" at bounding box center [387, 353] width 50 height 22
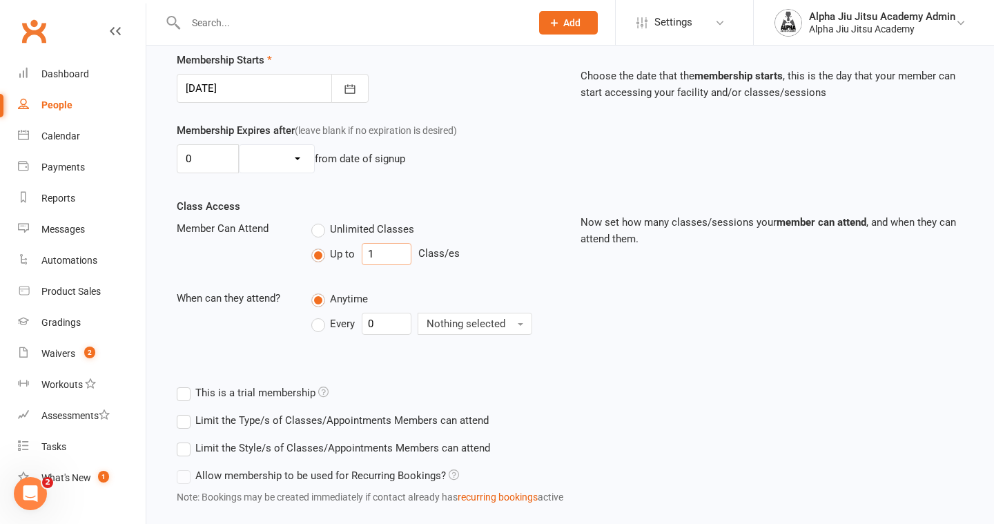
scroll to position [418, 0]
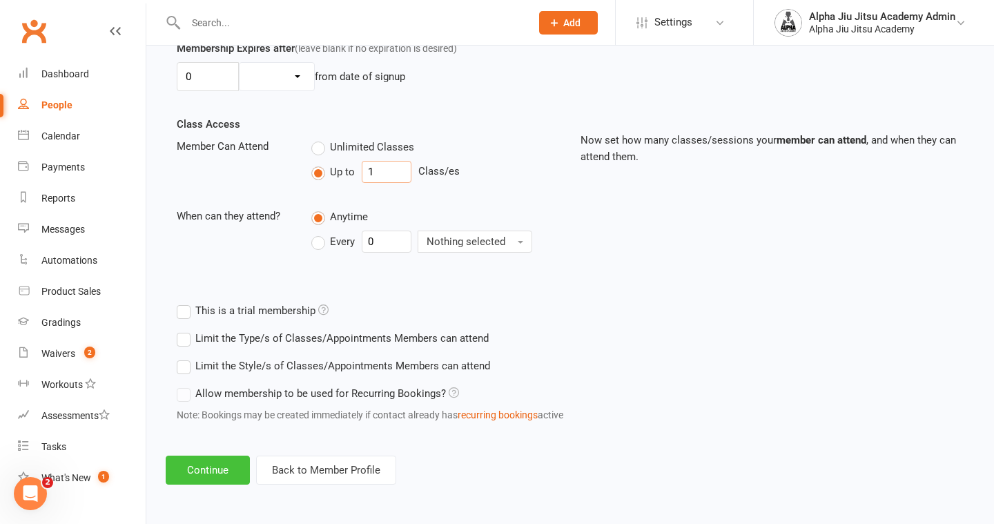
type input "1"
click at [208, 472] on button "Continue" at bounding box center [208, 470] width 84 height 29
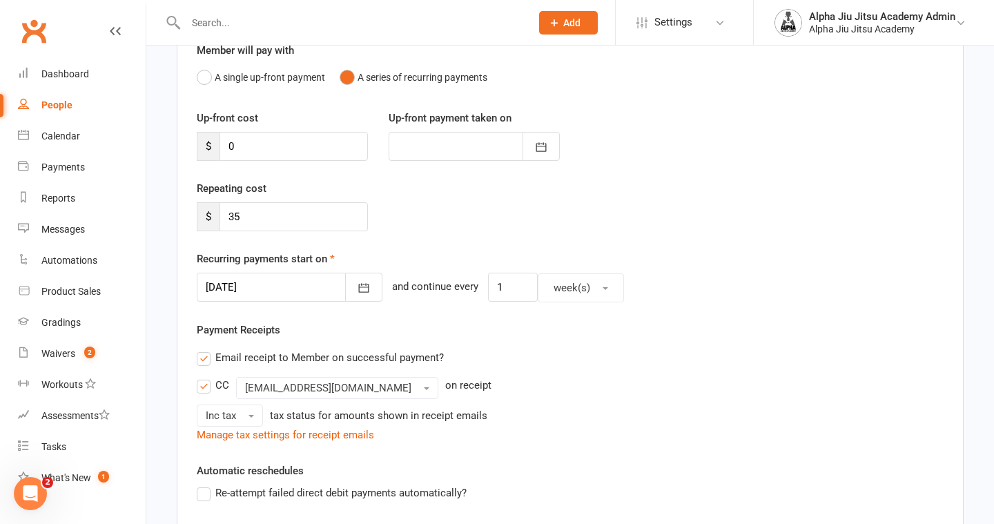
scroll to position [170, 0]
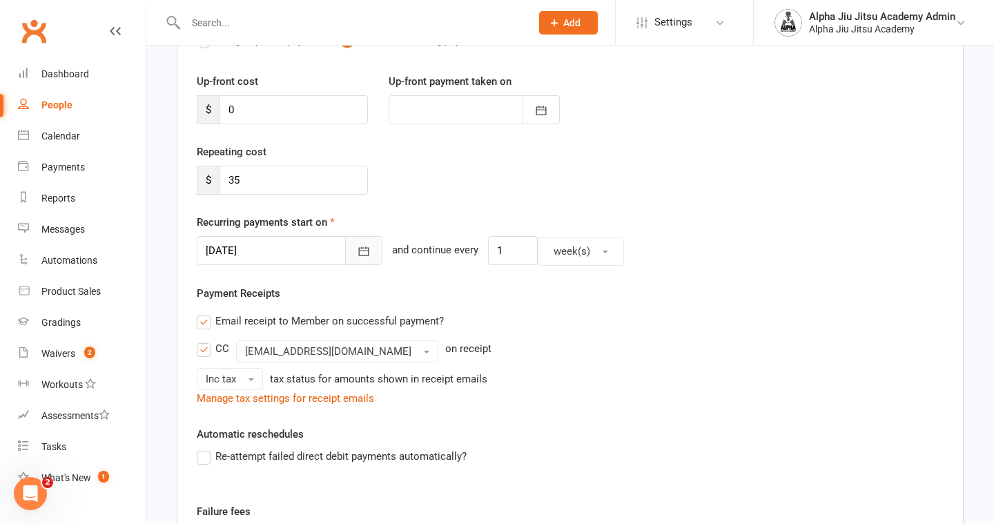
click at [357, 253] on icon "button" at bounding box center [364, 251] width 14 height 14
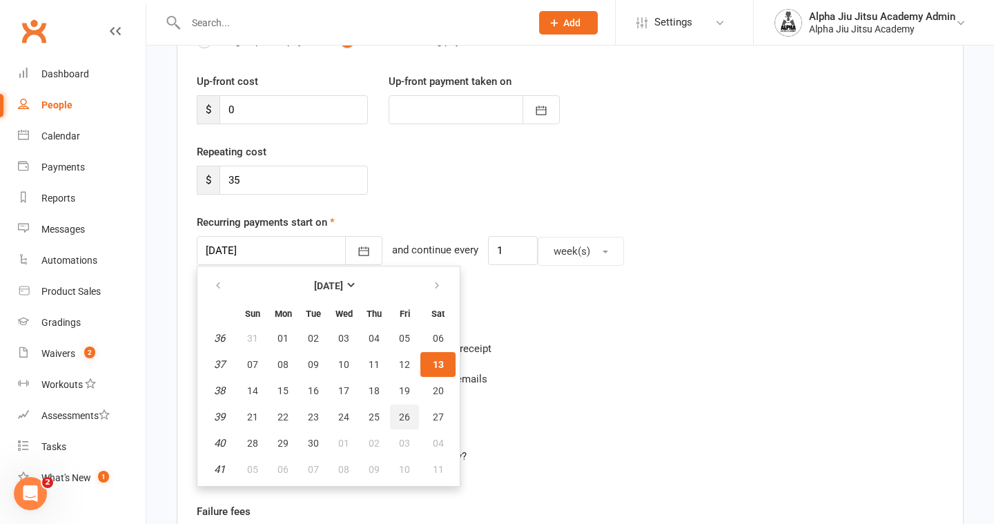
click at [401, 414] on span "26" at bounding box center [404, 416] width 11 height 11
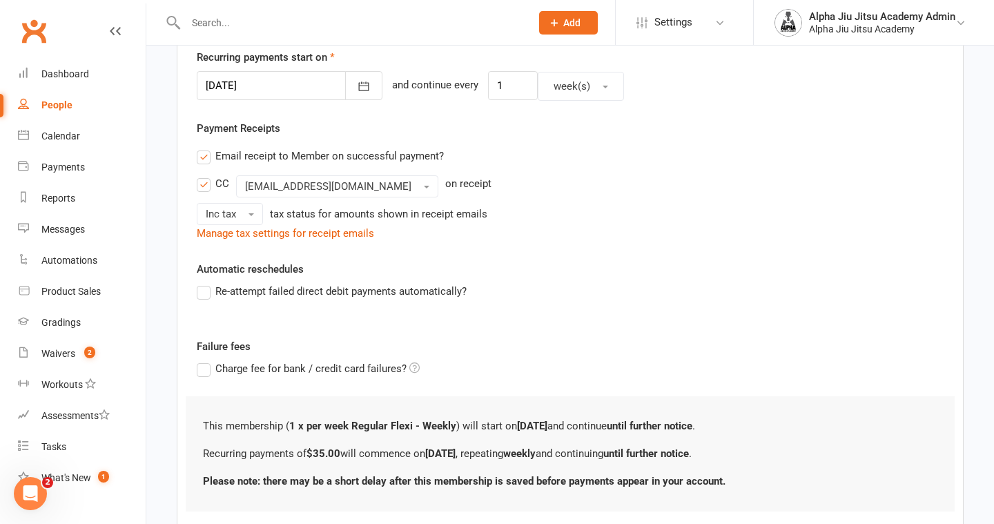
scroll to position [338, 0]
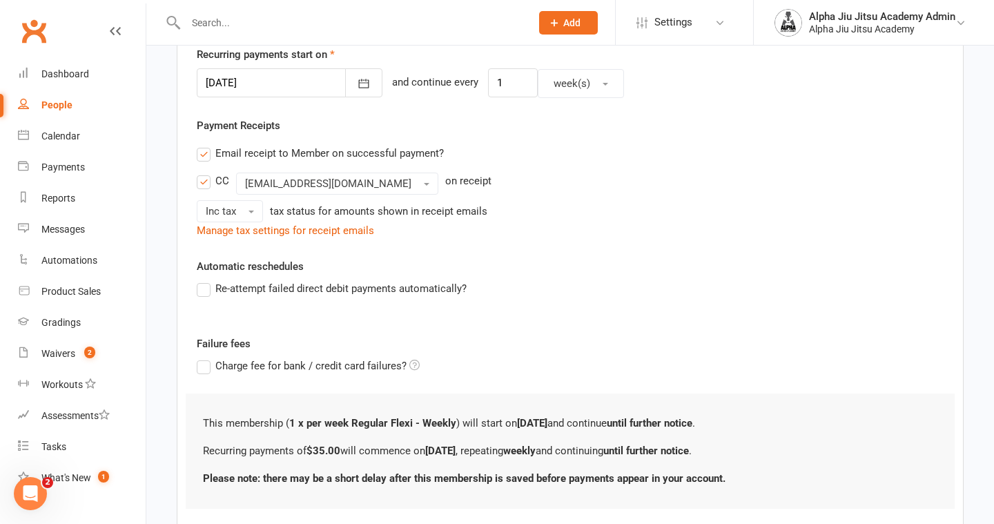
click at [205, 285] on label "Re-attempt failed direct debit payments automatically?" at bounding box center [332, 288] width 270 height 17
click at [205, 280] on input "Re-attempt failed direct debit payments automatically?" at bounding box center [201, 280] width 9 height 0
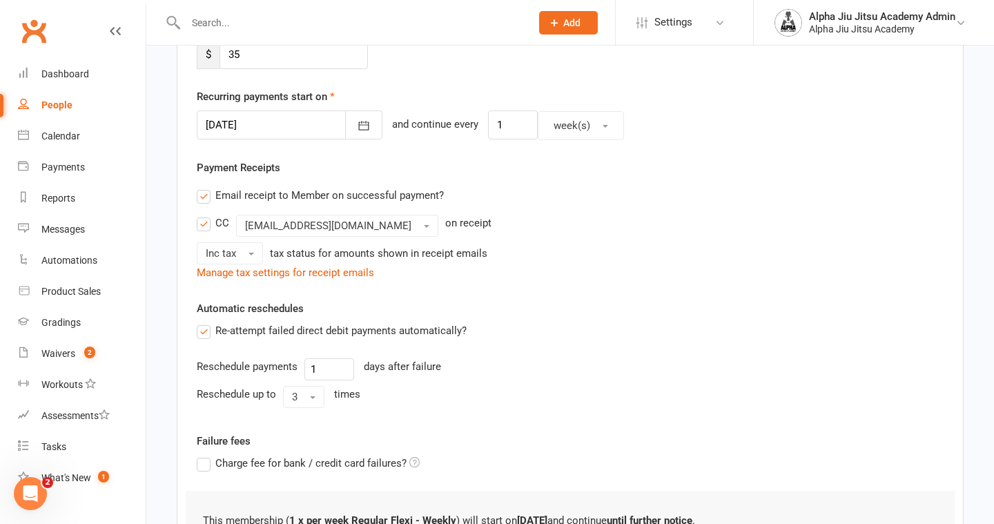
scroll to position [293, 0]
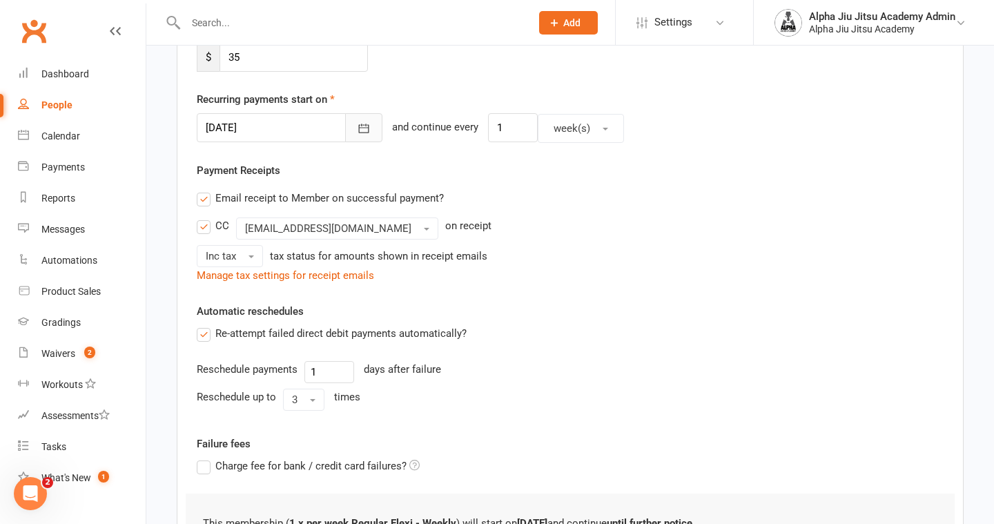
click at [359, 127] on icon "button" at bounding box center [364, 128] width 10 height 9
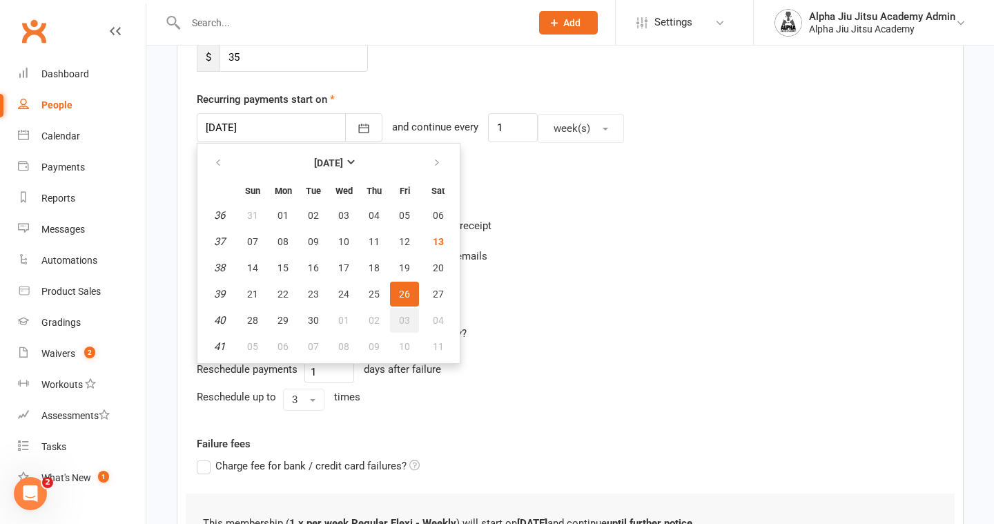
click at [411, 316] on button "03" at bounding box center [404, 320] width 29 height 25
type input "[DATE]"
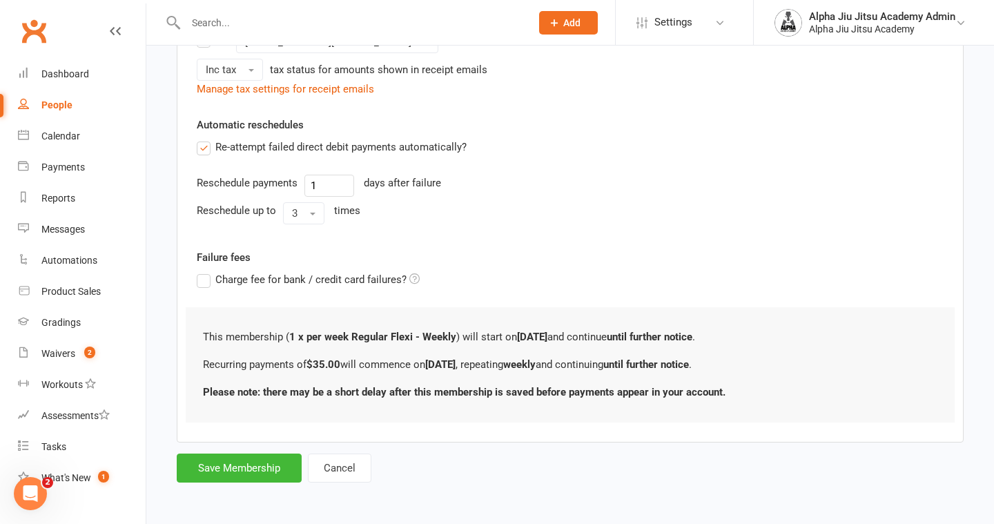
scroll to position [480, 0]
click at [248, 470] on button "Save Membership" at bounding box center [239, 467] width 125 height 29
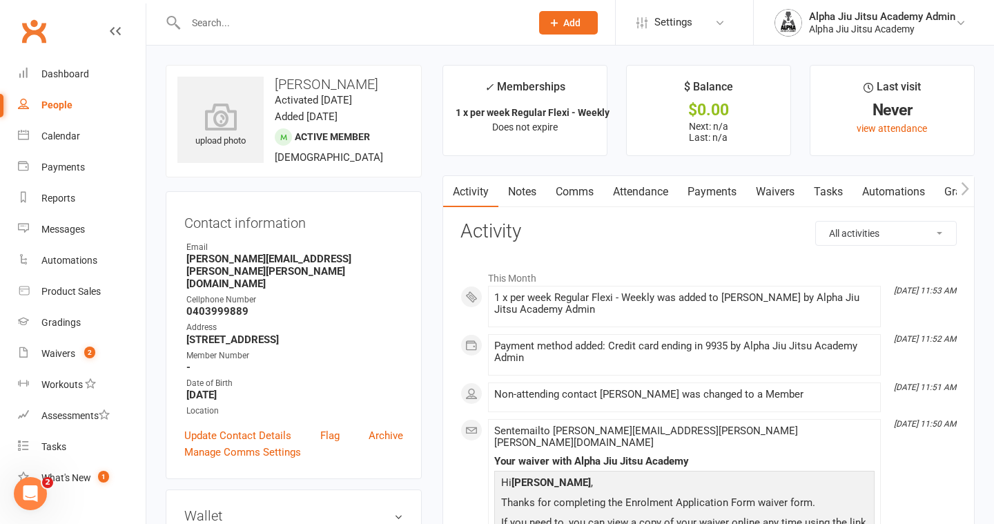
click at [77, 101] on link "People" at bounding box center [82, 105] width 128 height 31
select select "100"
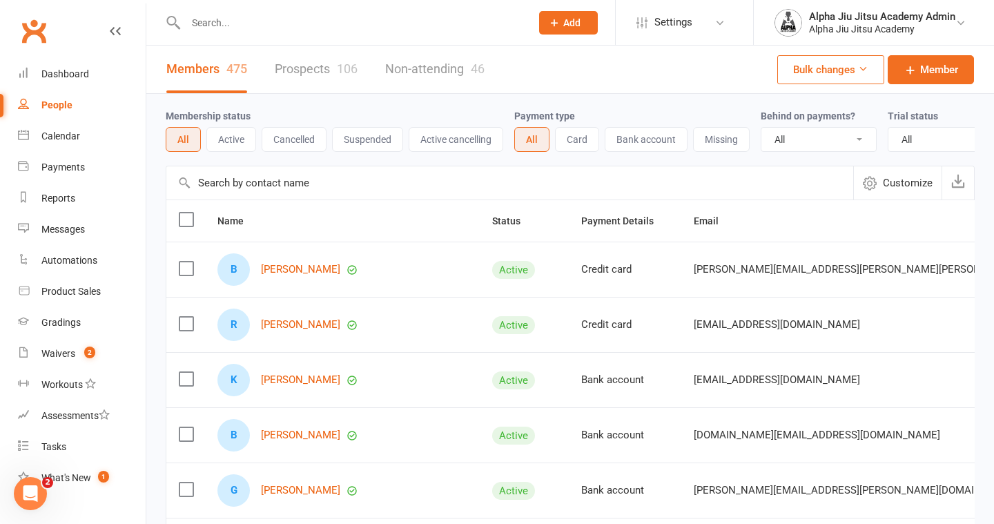
click at [217, 181] on input "text" at bounding box center [509, 182] width 687 height 33
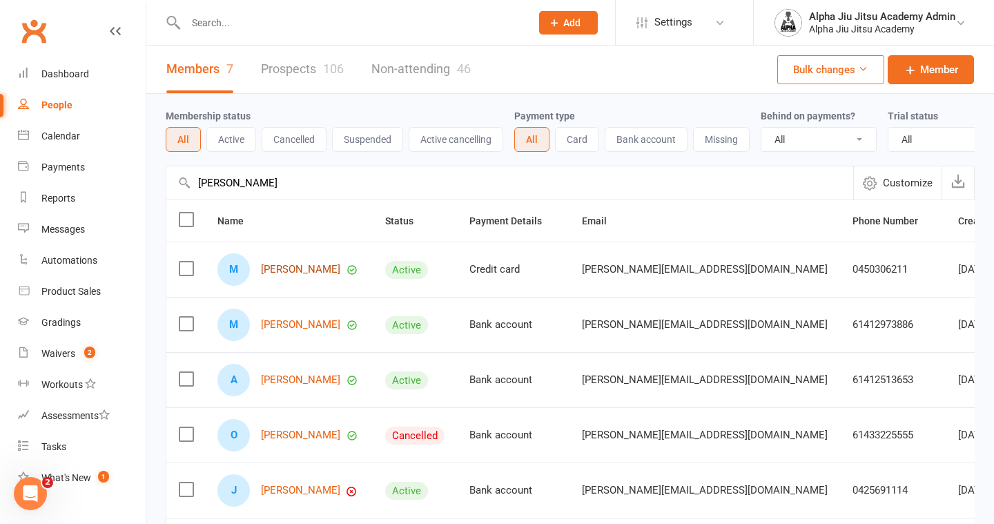
type input "[PERSON_NAME]"
click at [300, 272] on link "[PERSON_NAME]" at bounding box center [300, 270] width 79 height 12
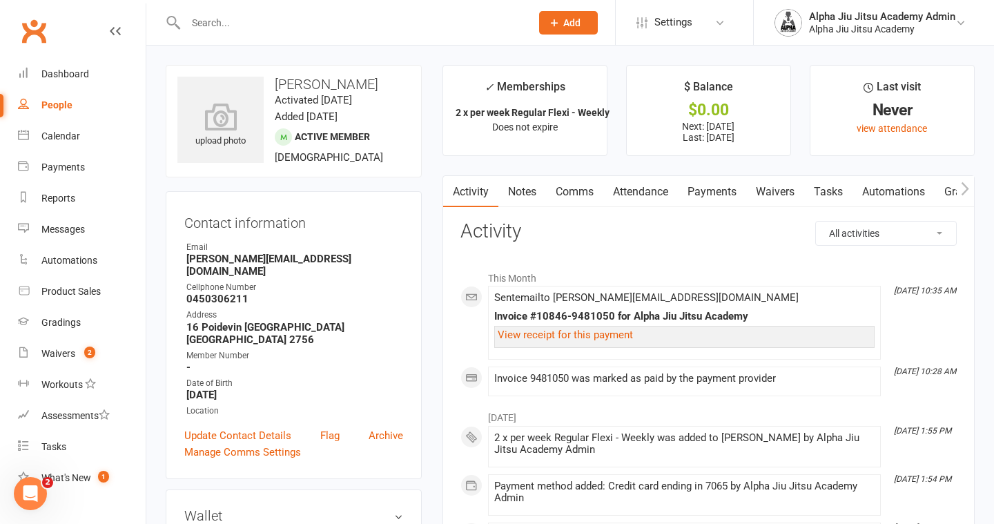
click at [57, 99] on div "People" at bounding box center [56, 104] width 31 height 11
select select "100"
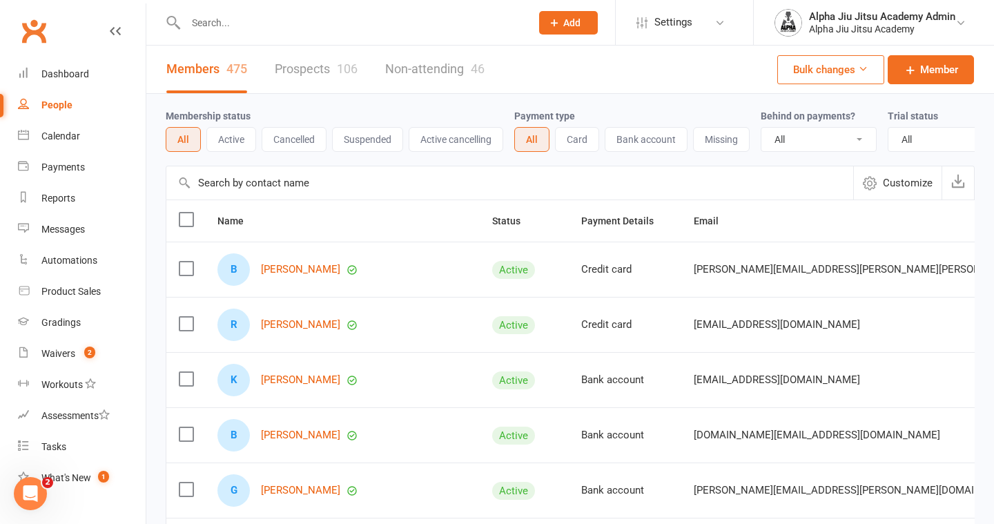
click at [242, 184] on input "text" at bounding box center [509, 182] width 687 height 33
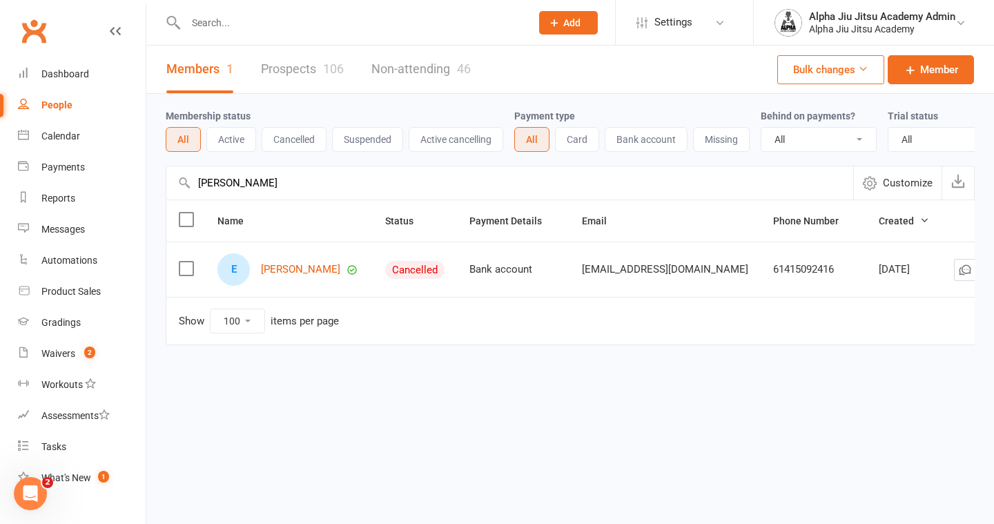
type input "[PERSON_NAME]"
click at [78, 103] on link "People" at bounding box center [82, 105] width 128 height 31
